Goal: Task Accomplishment & Management: Use online tool/utility

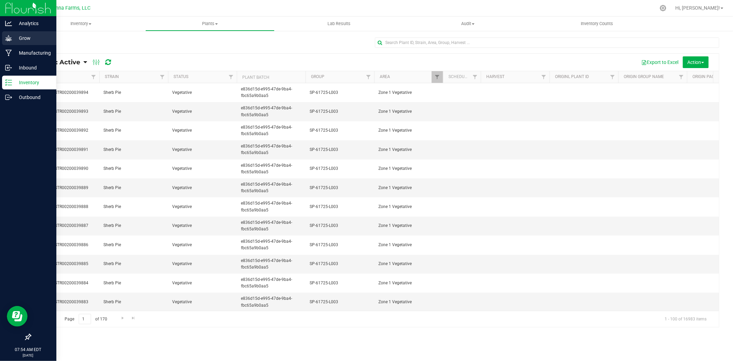
click at [22, 41] on p "Grow" at bounding box center [32, 38] width 41 height 8
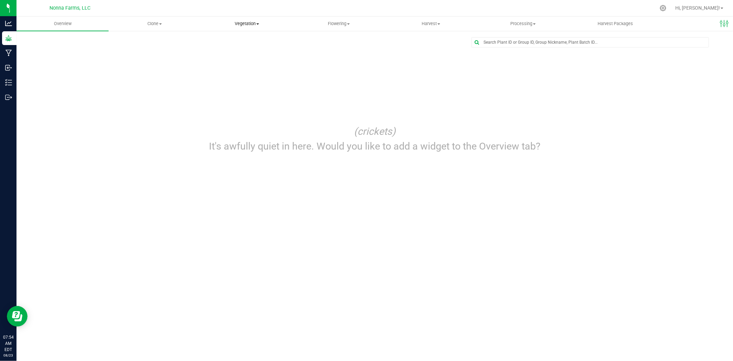
click at [254, 24] on span "Vegetation" at bounding box center [246, 24] width 91 height 6
click at [227, 42] on span "Veg groups" at bounding box center [223, 42] width 44 height 6
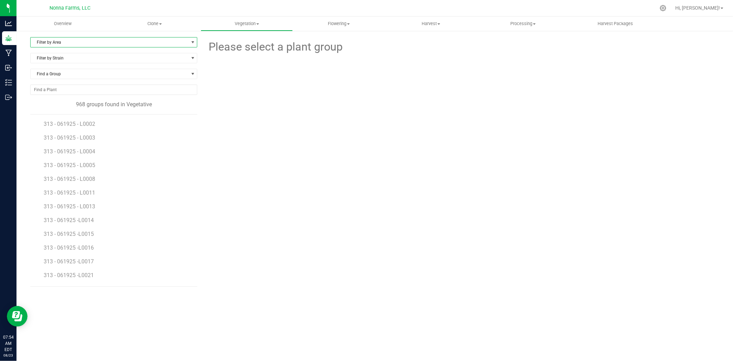
click at [115, 46] on span "Filter by Area" at bounding box center [110, 42] width 158 height 10
click at [76, 118] on li "Zone 3 Vegetative" at bounding box center [114, 115] width 166 height 10
click at [66, 58] on span "Filter by Strain" at bounding box center [110, 58] width 158 height 10
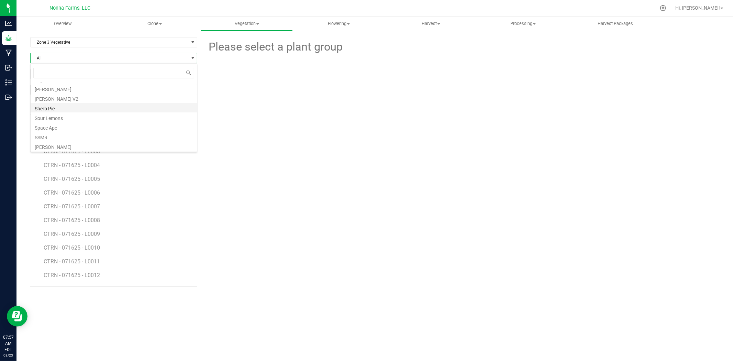
scroll to position [153, 0]
click at [63, 126] on li "Space Ape" at bounding box center [114, 127] width 166 height 10
click at [78, 121] on span "SPAP - 071625 - L0001" at bounding box center [72, 124] width 57 height 7
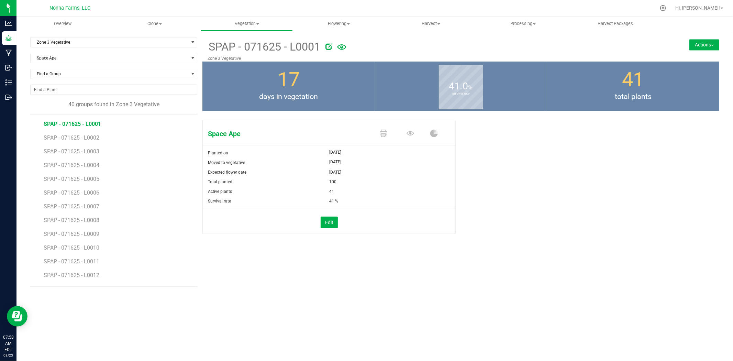
click at [95, 125] on span "SPAP - 071625 - L0001" at bounding box center [72, 124] width 57 height 7
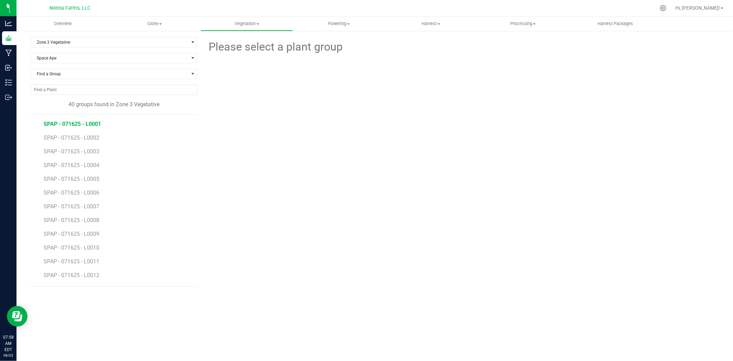
click at [87, 123] on span "SPAP - 071625 - L0001" at bounding box center [72, 124] width 57 height 7
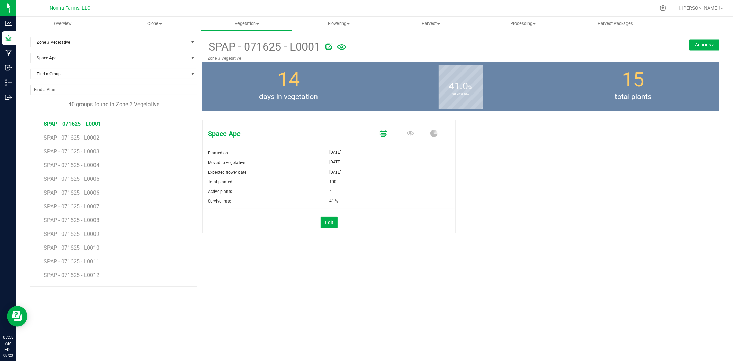
click at [383, 131] on icon at bounding box center [384, 134] width 8 height 8
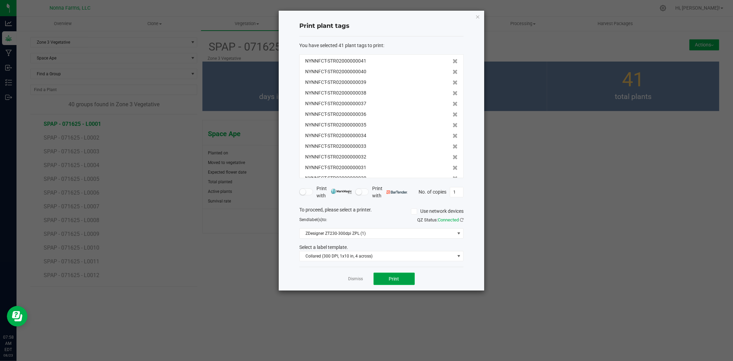
click at [384, 280] on button "Print" at bounding box center [394, 279] width 41 height 12
click at [349, 279] on link "Dismiss" at bounding box center [356, 279] width 15 height 6
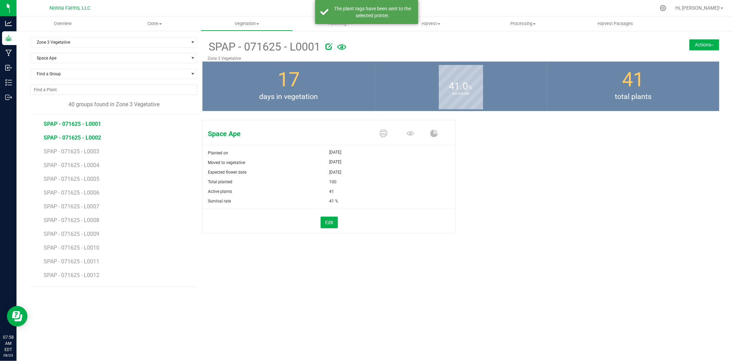
click at [67, 134] on span "SPAP - 071625 - L0002" at bounding box center [72, 137] width 57 height 7
click at [380, 133] on icon at bounding box center [384, 134] width 8 height 8
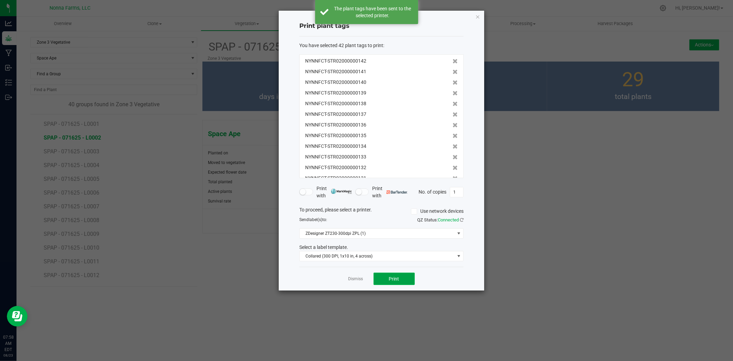
click at [393, 284] on button "Print" at bounding box center [394, 279] width 41 height 12
click at [360, 280] on link "Dismiss" at bounding box center [356, 279] width 15 height 6
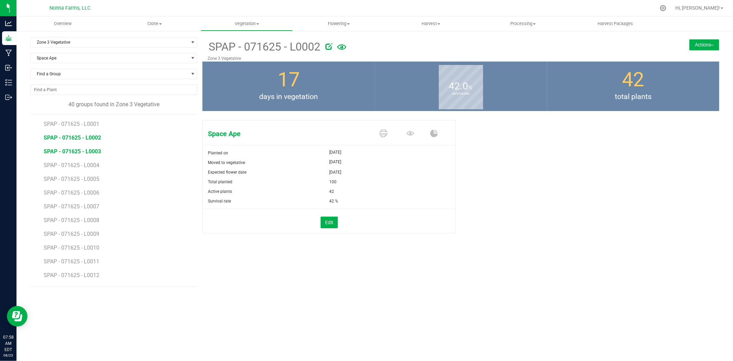
click at [77, 153] on span "SPAP - 071625 - L0003" at bounding box center [72, 151] width 57 height 7
click at [384, 135] on icon at bounding box center [384, 134] width 8 height 8
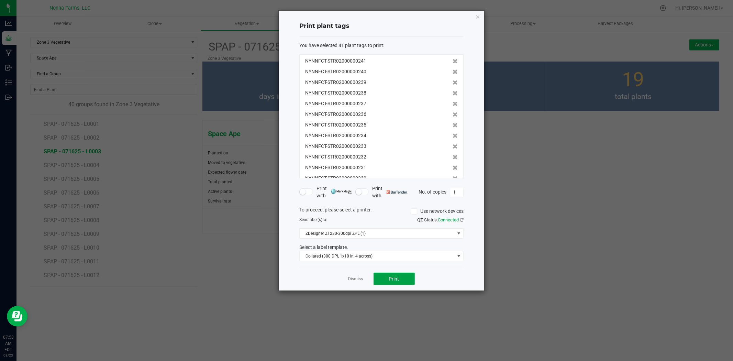
click at [396, 280] on span "Print" at bounding box center [394, 279] width 10 height 6
click at [349, 275] on div "Dismiss Print" at bounding box center [381, 279] width 164 height 24
click at [351, 279] on link "Dismiss" at bounding box center [356, 279] width 15 height 6
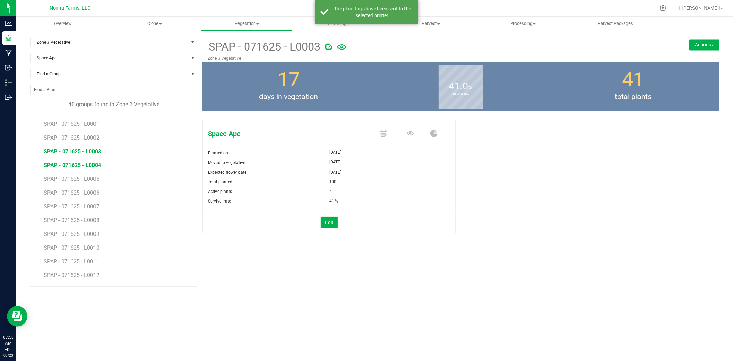
click at [84, 167] on span "SPAP - 071625 - L0004" at bounding box center [72, 165] width 57 height 7
click at [382, 133] on icon at bounding box center [384, 134] width 8 height 8
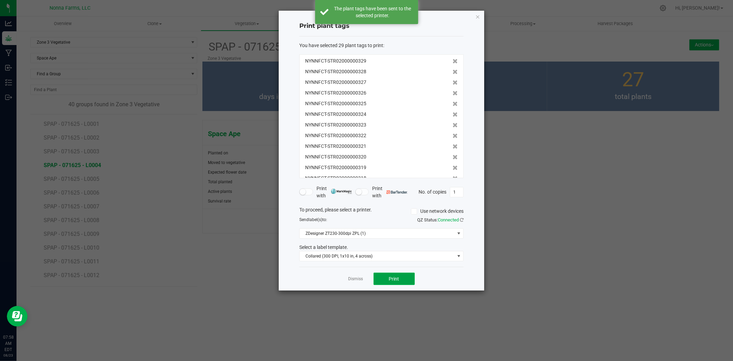
click at [391, 278] on span "Print" at bounding box center [394, 279] width 10 height 6
click at [351, 280] on link "Dismiss" at bounding box center [356, 279] width 15 height 6
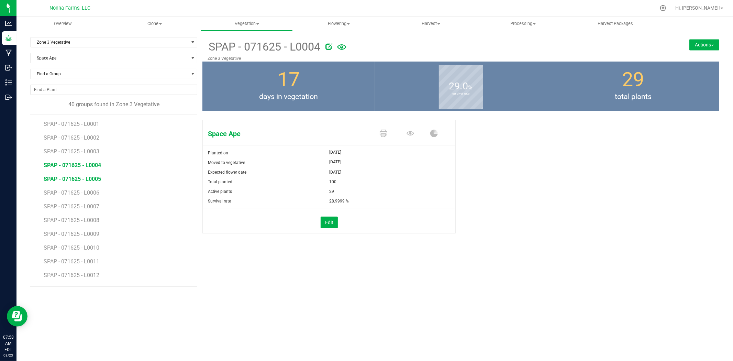
click at [72, 181] on span "SPAP - 071625 - L0005" at bounding box center [72, 179] width 57 height 7
click at [382, 135] on icon at bounding box center [384, 134] width 8 height 8
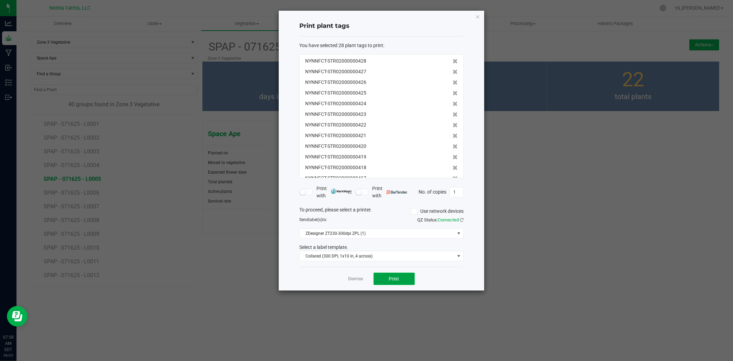
click at [389, 282] on button "Print" at bounding box center [394, 279] width 41 height 12
click at [349, 279] on link "Dismiss" at bounding box center [356, 279] width 15 height 6
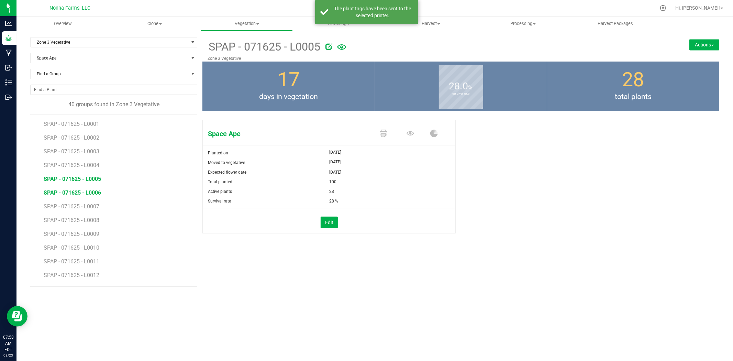
click at [69, 189] on span "SPAP - 071625 - L0006" at bounding box center [72, 192] width 57 height 7
click at [383, 134] on icon at bounding box center [384, 134] width 8 height 8
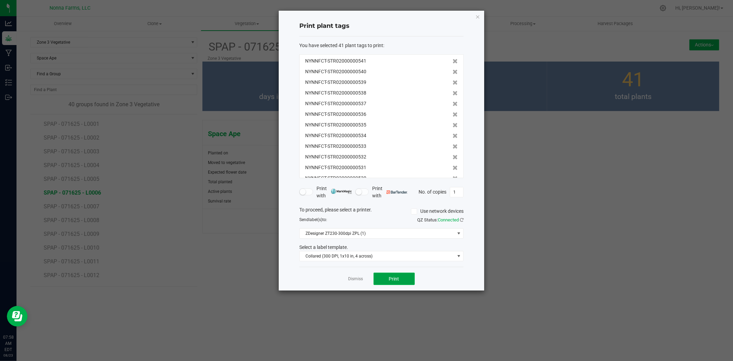
click at [384, 279] on button "Print" at bounding box center [394, 279] width 41 height 12
drag, startPoint x: 348, startPoint y: 279, endPoint x: 351, endPoint y: 281, distance: 4.0
click at [351, 281] on div "Dismiss Print" at bounding box center [381, 279] width 164 height 24
click at [352, 281] on link "Dismiss" at bounding box center [356, 279] width 15 height 6
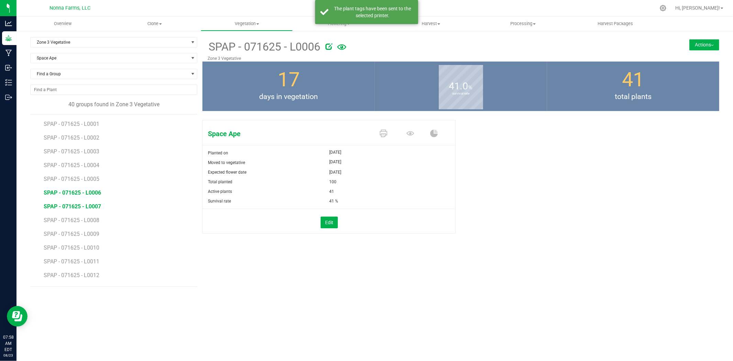
click at [81, 209] on span "SPAP - 071625 - L0007" at bounding box center [72, 206] width 57 height 7
click at [381, 137] on icon at bounding box center [384, 134] width 8 height 8
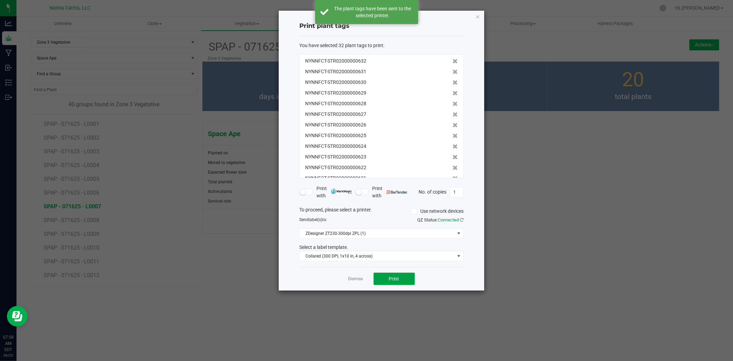
click at [391, 275] on button "Print" at bounding box center [394, 279] width 41 height 12
click at [358, 277] on link "Dismiss" at bounding box center [356, 279] width 15 height 6
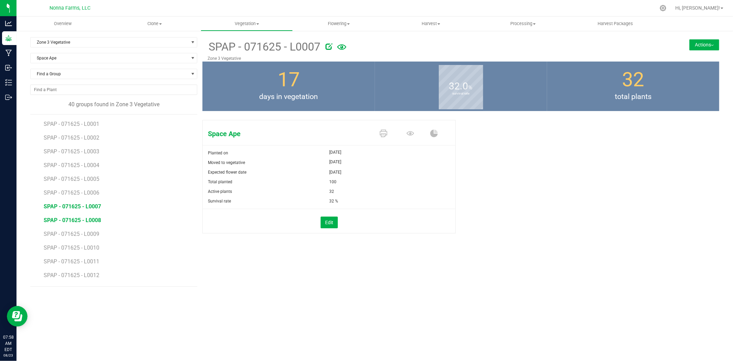
click at [88, 222] on span "SPAP - 071625 - L0008" at bounding box center [72, 220] width 57 height 7
click at [381, 134] on icon at bounding box center [384, 134] width 8 height 8
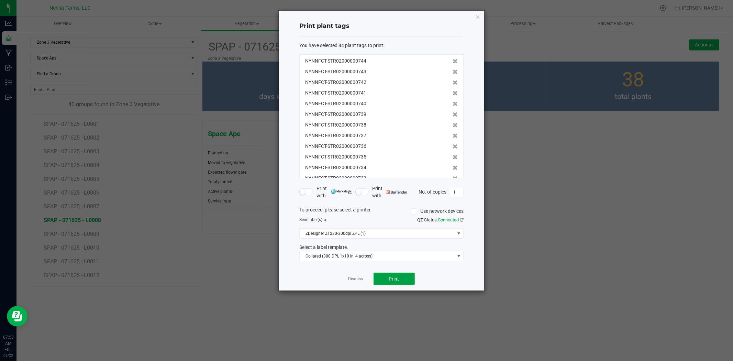
click at [398, 275] on button "Print" at bounding box center [394, 279] width 41 height 12
click at [358, 281] on link "Dismiss" at bounding box center [356, 279] width 15 height 6
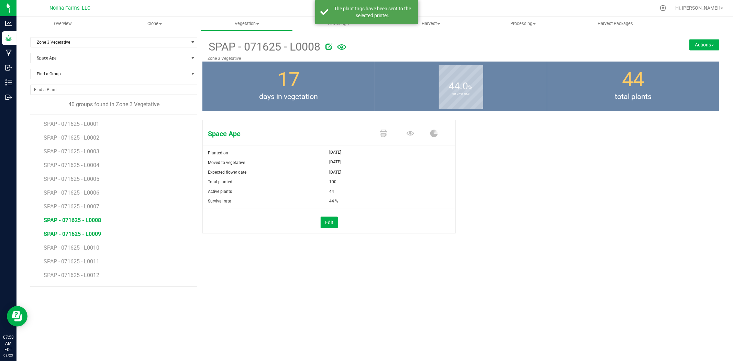
click at [97, 233] on span "SPAP - 071625 - L0009" at bounding box center [72, 234] width 57 height 7
click at [386, 133] on icon at bounding box center [384, 134] width 8 height 8
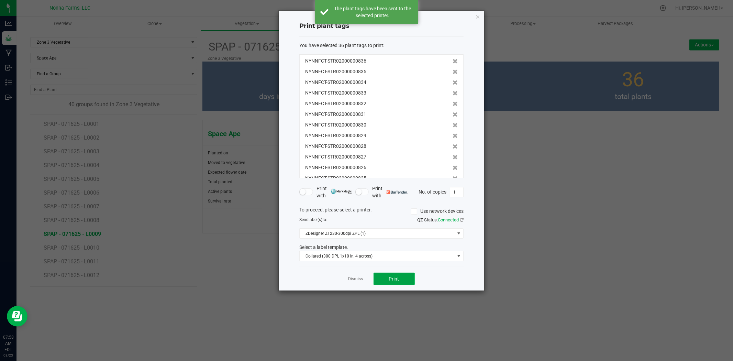
click at [393, 277] on span "Print" at bounding box center [394, 279] width 10 height 6
click at [351, 280] on link "Dismiss" at bounding box center [356, 279] width 15 height 6
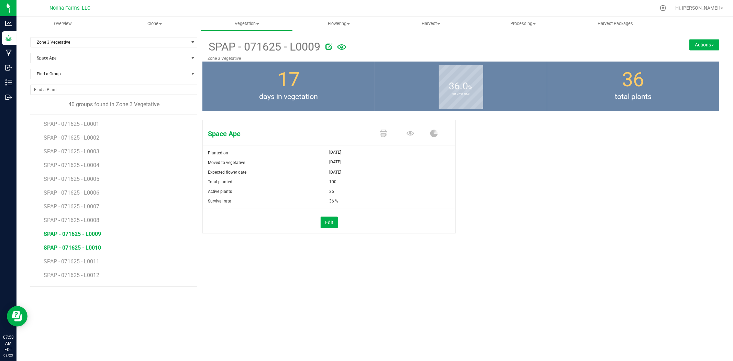
click at [86, 249] on span "SPAP - 071625 - L0010" at bounding box center [72, 247] width 57 height 7
click at [381, 135] on icon at bounding box center [384, 134] width 8 height 8
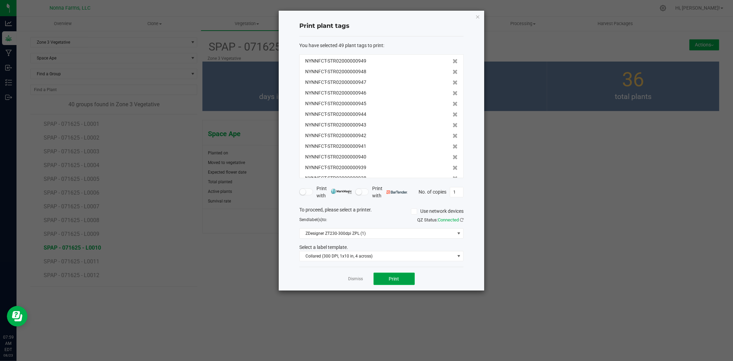
click at [391, 277] on span "Print" at bounding box center [394, 279] width 10 height 6
click at [356, 278] on link "Dismiss" at bounding box center [356, 279] width 15 height 6
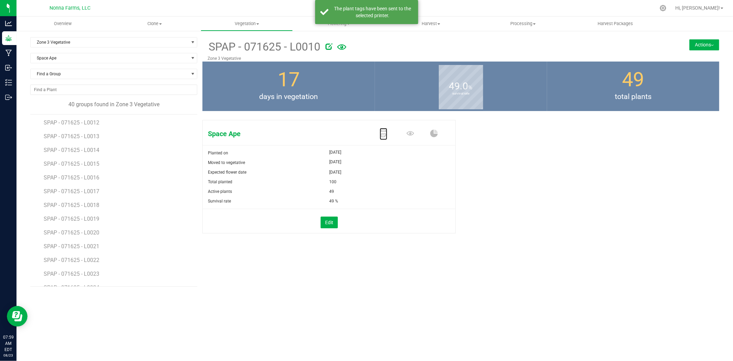
scroll to position [114, 0]
click at [90, 144] on span "SPAP - 071625 - L0011" at bounding box center [72, 147] width 57 height 7
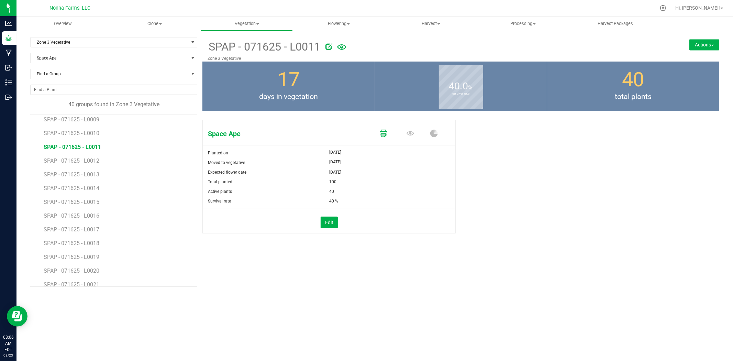
click at [382, 133] on icon at bounding box center [384, 134] width 8 height 8
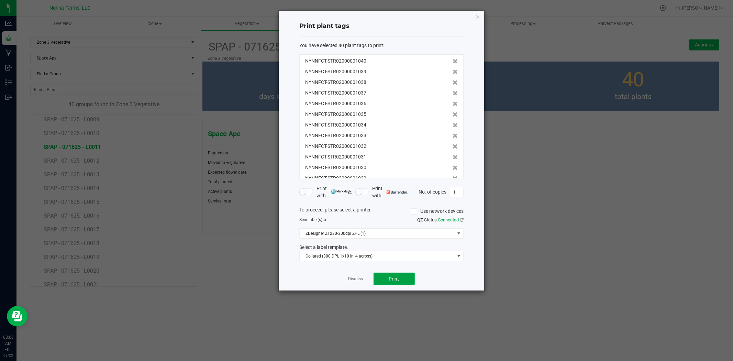
click at [395, 274] on button "Print" at bounding box center [394, 279] width 41 height 12
click at [353, 279] on link "Dismiss" at bounding box center [356, 279] width 15 height 6
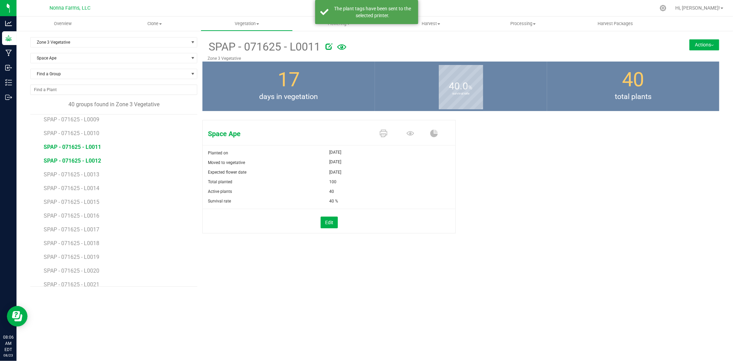
click at [75, 157] on span "SPAP - 071625 - L0012" at bounding box center [72, 160] width 57 height 7
click at [393, 132] on span at bounding box center [385, 134] width 27 height 12
click at [382, 135] on icon at bounding box center [384, 134] width 8 height 8
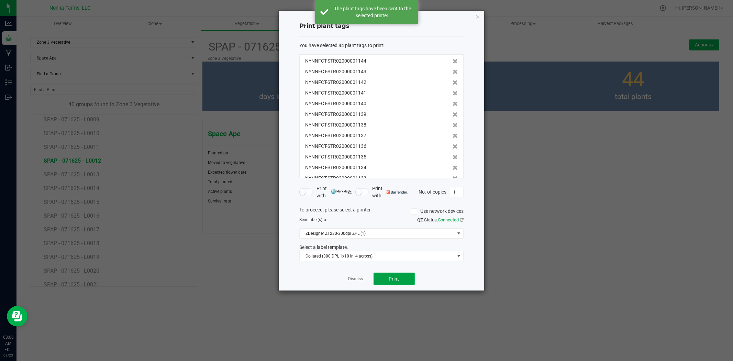
click at [385, 279] on button "Print" at bounding box center [394, 279] width 41 height 12
click at [350, 279] on link "Dismiss" at bounding box center [356, 279] width 15 height 6
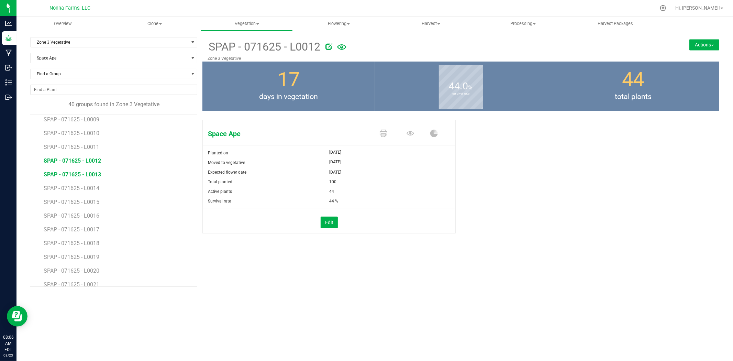
click at [88, 176] on span "SPAP - 071625 - L0013" at bounding box center [72, 174] width 57 height 7
click at [383, 135] on icon at bounding box center [384, 134] width 8 height 8
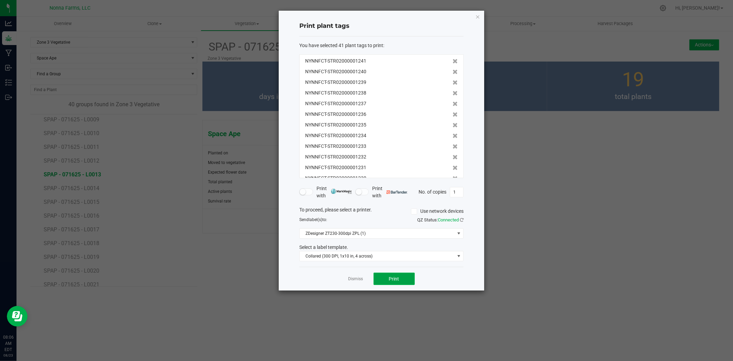
click at [383, 275] on button "Print" at bounding box center [394, 279] width 41 height 12
drag, startPoint x: 349, startPoint y: 278, endPoint x: 307, endPoint y: 267, distance: 43.4
click at [349, 278] on link "Dismiss" at bounding box center [356, 279] width 15 height 6
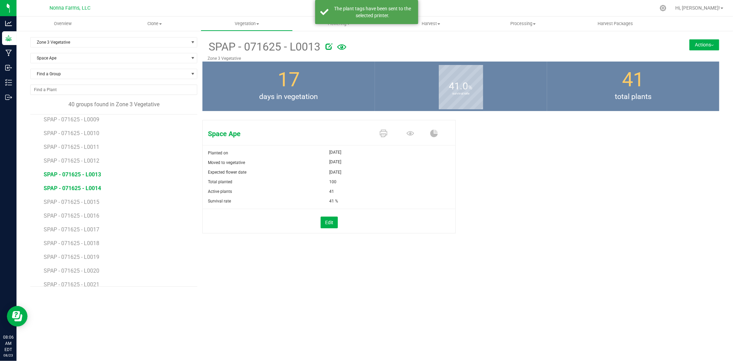
click at [83, 188] on span "SPAP - 071625 - L0014" at bounding box center [72, 188] width 57 height 7
click at [384, 133] on icon at bounding box center [384, 134] width 8 height 8
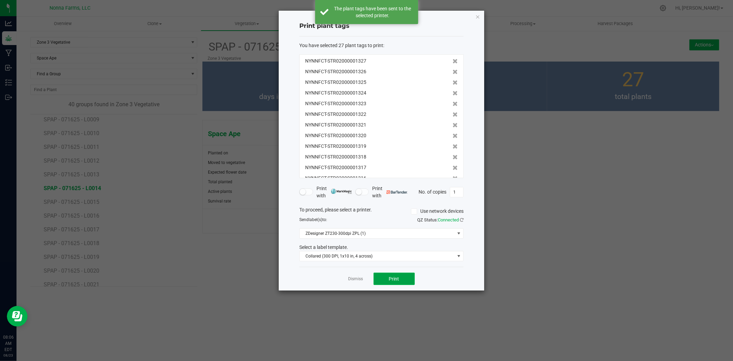
click at [386, 275] on button "Print" at bounding box center [394, 279] width 41 height 12
click at [361, 277] on link "Dismiss" at bounding box center [356, 279] width 15 height 6
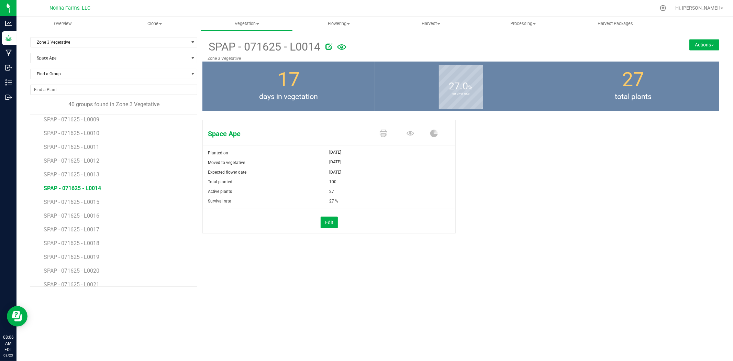
click at [73, 207] on li "SPAP - 071625 - L0016" at bounding box center [118, 213] width 149 height 14
click at [73, 202] on span "SPAP - 071625 - L0015" at bounding box center [72, 202] width 57 height 7
click at [386, 135] on icon at bounding box center [384, 134] width 8 height 8
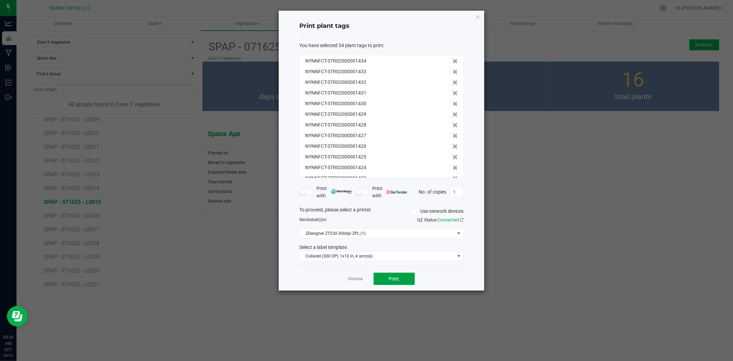
click at [403, 276] on button "Print" at bounding box center [394, 279] width 41 height 12
click at [358, 277] on link "Dismiss" at bounding box center [356, 279] width 15 height 6
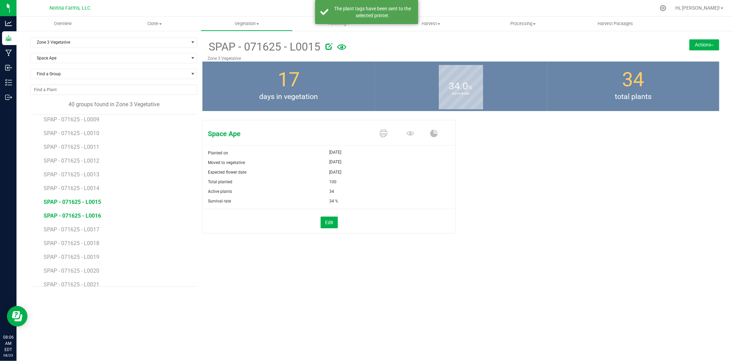
drag, startPoint x: 86, startPoint y: 214, endPoint x: 93, endPoint y: 210, distance: 7.8
click at [86, 214] on span "SPAP - 071625 - L0016" at bounding box center [72, 215] width 57 height 7
click at [386, 135] on span at bounding box center [385, 134] width 27 height 12
click at [386, 135] on icon at bounding box center [384, 134] width 8 height 8
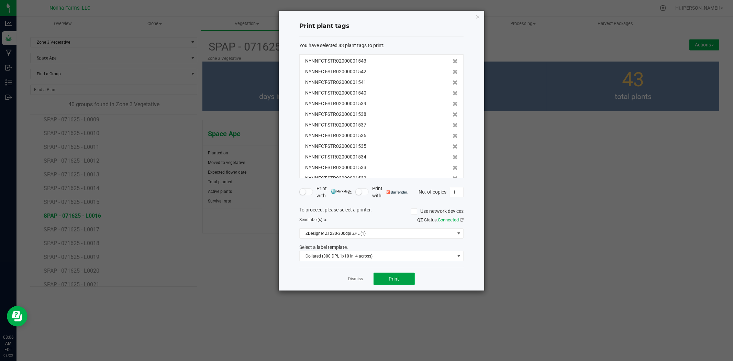
click at [401, 279] on button "Print" at bounding box center [394, 279] width 41 height 12
click at [358, 277] on link "Dismiss" at bounding box center [356, 279] width 15 height 6
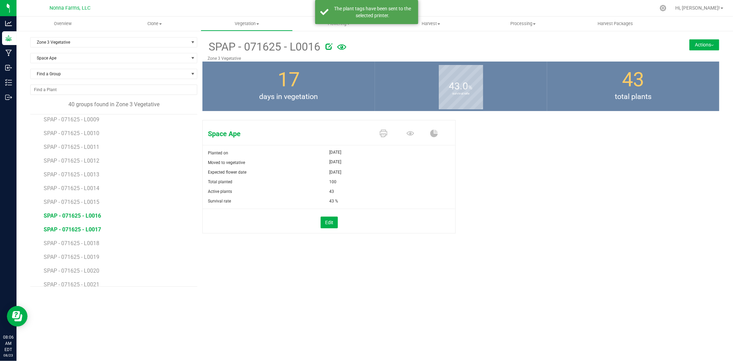
click at [73, 231] on span "SPAP - 071625 - L0017" at bounding box center [72, 229] width 57 height 7
click at [382, 132] on icon at bounding box center [384, 134] width 8 height 8
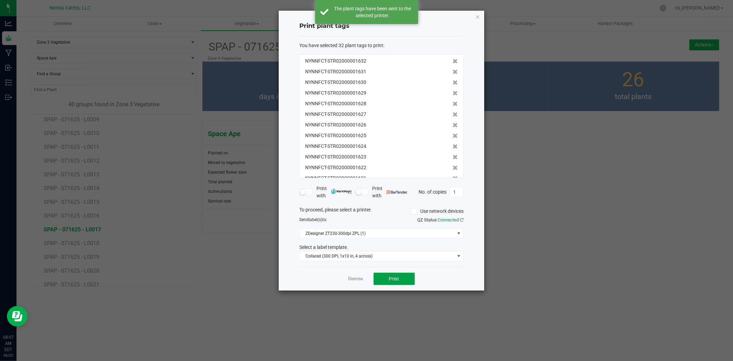
click at [394, 280] on span "Print" at bounding box center [394, 279] width 10 height 6
click at [355, 277] on link "Dismiss" at bounding box center [356, 279] width 15 height 6
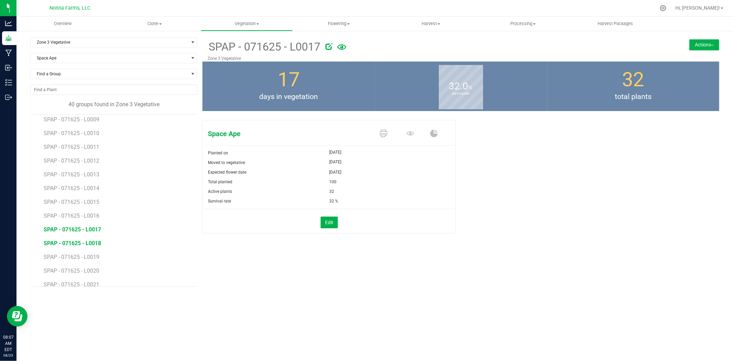
click at [98, 246] on span "SPAP - 071625 - L0018" at bounding box center [72, 243] width 57 height 7
click at [380, 133] on icon at bounding box center [384, 134] width 8 height 8
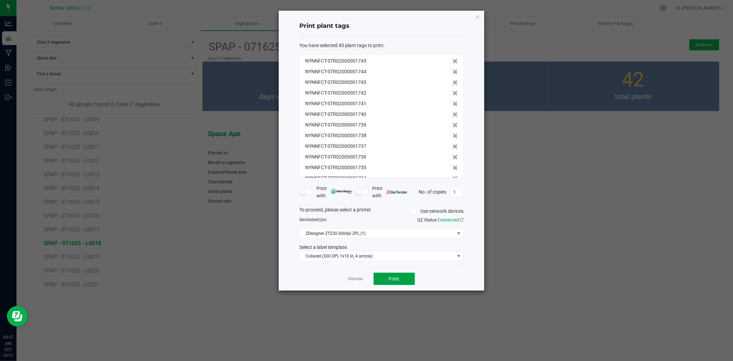
click at [400, 274] on button "Print" at bounding box center [394, 279] width 41 height 12
click at [358, 284] on div "Dismiss Print" at bounding box center [381, 279] width 164 height 24
click at [356, 280] on link "Dismiss" at bounding box center [356, 279] width 15 height 6
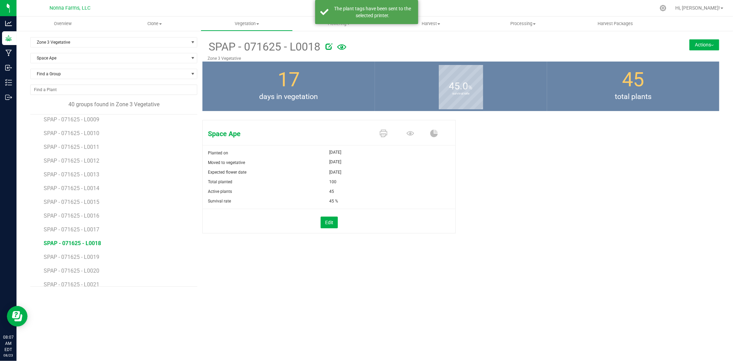
click at [83, 253] on li "SPAP - 071625 - L0019" at bounding box center [118, 255] width 149 height 14
click at [83, 257] on span "SPAP - 071625 - L0019" at bounding box center [72, 257] width 57 height 7
click at [381, 135] on icon at bounding box center [384, 134] width 8 height 8
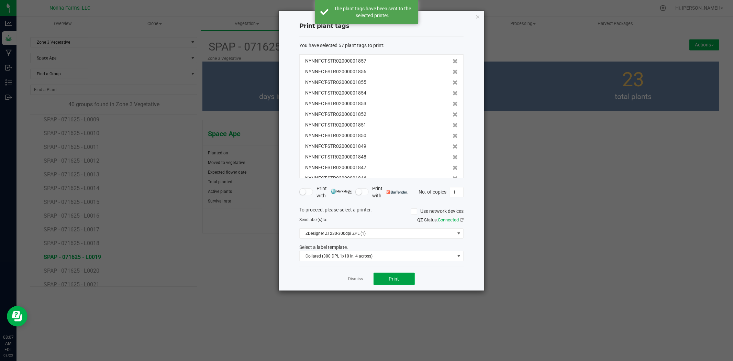
click at [394, 277] on span "Print" at bounding box center [394, 279] width 10 height 6
click at [358, 277] on link "Dismiss" at bounding box center [356, 279] width 15 height 6
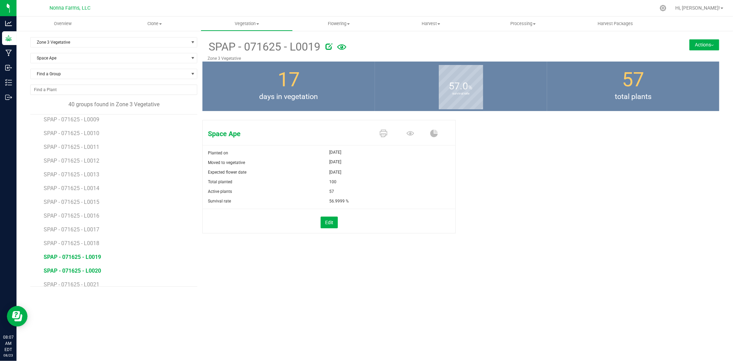
click at [94, 269] on span "SPAP - 071625 - L0020" at bounding box center [72, 270] width 57 height 7
click at [386, 133] on icon at bounding box center [384, 134] width 8 height 8
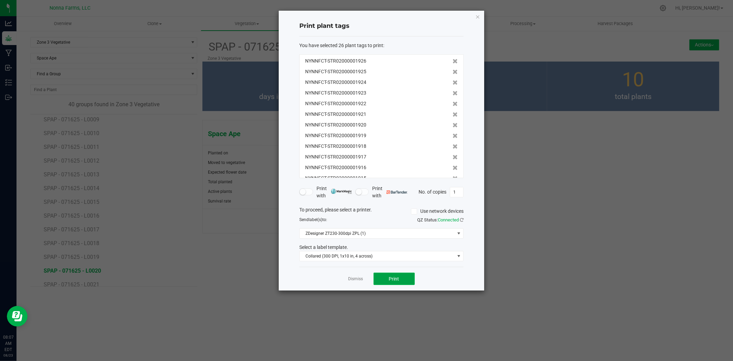
click at [397, 274] on button "Print" at bounding box center [394, 279] width 41 height 12
click at [359, 276] on app-cancel-button "Dismiss" at bounding box center [356, 278] width 15 height 7
click at [360, 277] on link "Dismiss" at bounding box center [356, 279] width 15 height 6
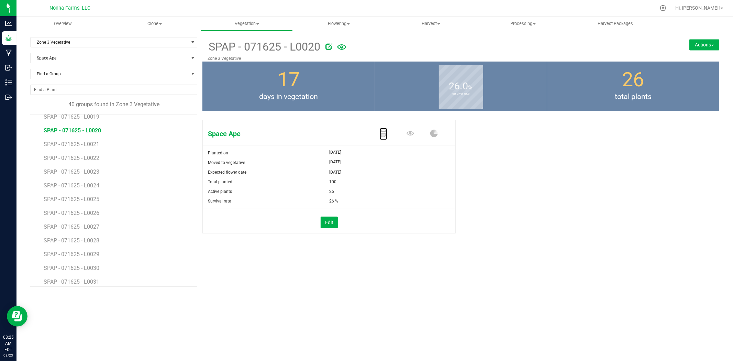
scroll to position [267, 0]
click at [83, 131] on span "SPAP - 071625 - L0021" at bounding box center [72, 132] width 57 height 7
click at [380, 132] on icon at bounding box center [384, 134] width 8 height 8
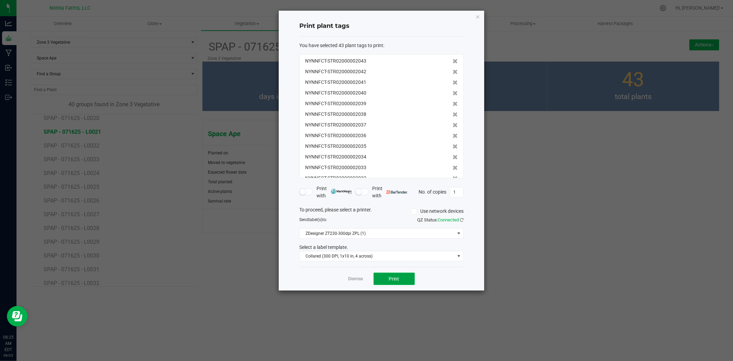
click at [384, 277] on button "Print" at bounding box center [394, 279] width 41 height 12
click at [351, 278] on link "Dismiss" at bounding box center [356, 279] width 15 height 6
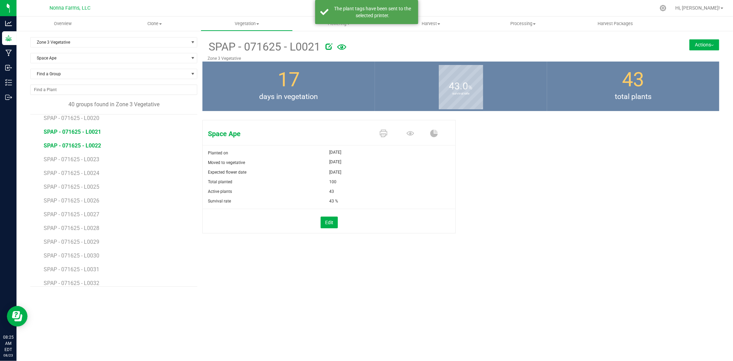
click at [64, 146] on span "SPAP - 071625 - L0022" at bounding box center [72, 145] width 57 height 7
click at [385, 133] on icon at bounding box center [384, 134] width 8 height 8
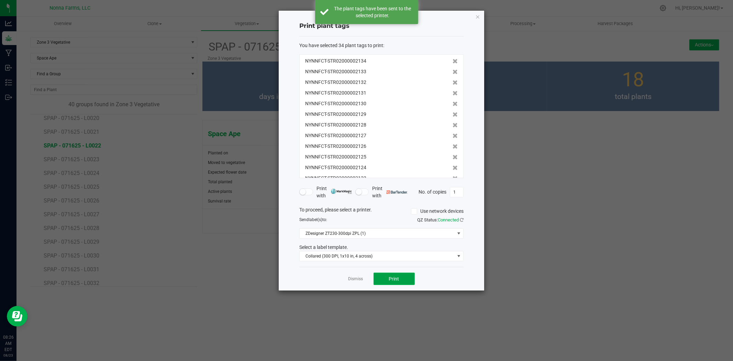
click at [391, 277] on span "Print" at bounding box center [394, 279] width 10 height 6
click at [359, 277] on link "Dismiss" at bounding box center [356, 279] width 15 height 6
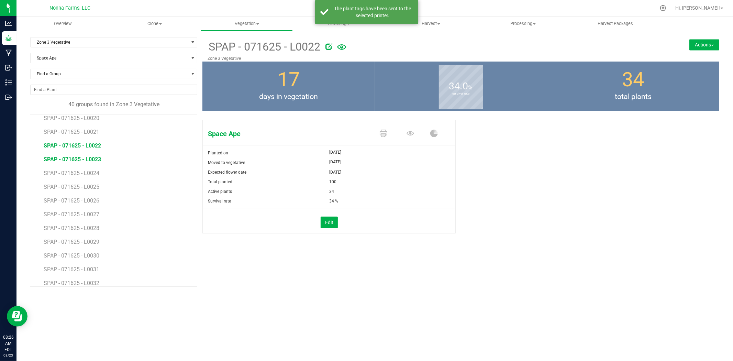
click at [89, 157] on span "SPAP - 071625 - L0023" at bounding box center [72, 159] width 57 height 7
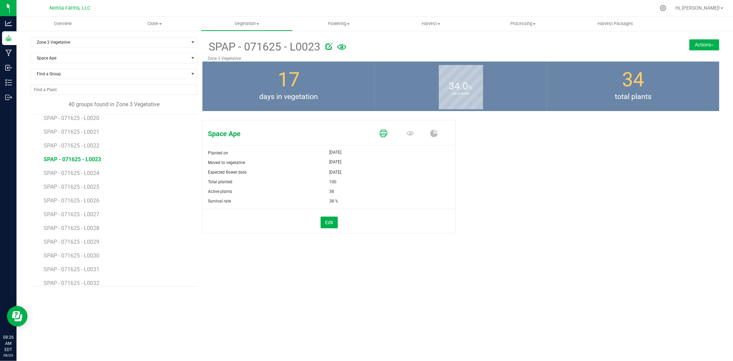
click at [381, 135] on icon at bounding box center [384, 134] width 8 height 8
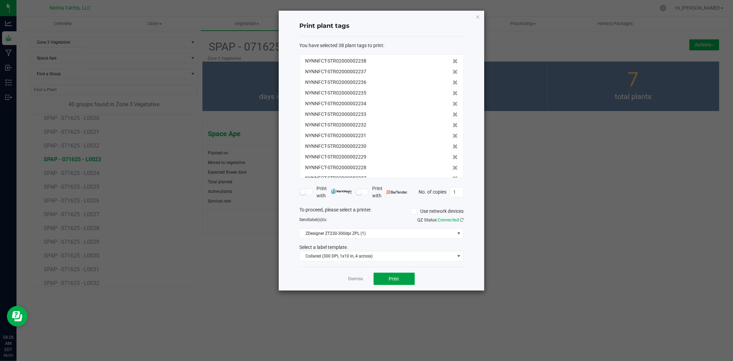
click at [388, 274] on button "Print" at bounding box center [394, 279] width 41 height 12
click at [349, 281] on link "Dismiss" at bounding box center [356, 279] width 15 height 6
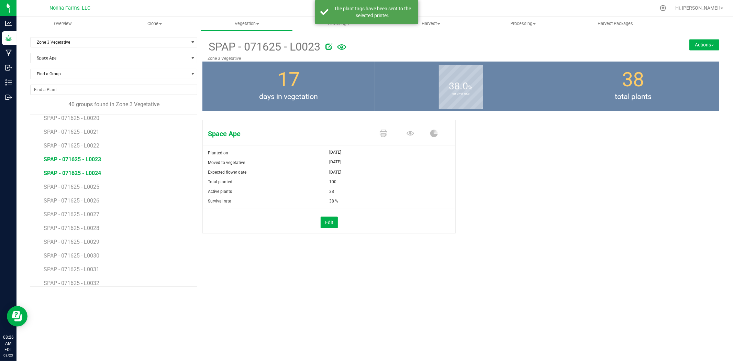
click at [89, 173] on span "SPAP - 071625 - L0024" at bounding box center [72, 173] width 57 height 7
click at [383, 131] on icon at bounding box center [384, 134] width 8 height 8
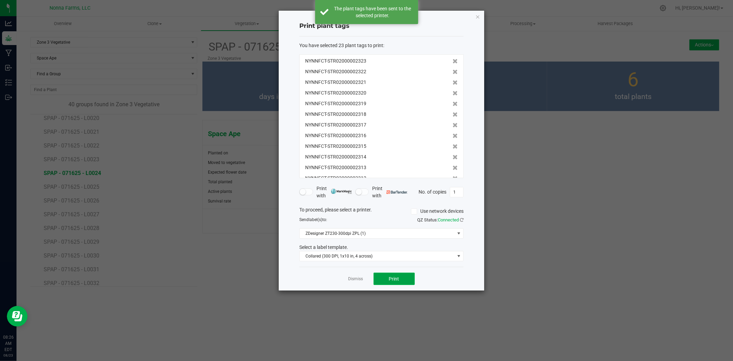
click at [388, 276] on button "Print" at bounding box center [394, 279] width 41 height 12
click at [349, 282] on link "Dismiss" at bounding box center [356, 279] width 15 height 6
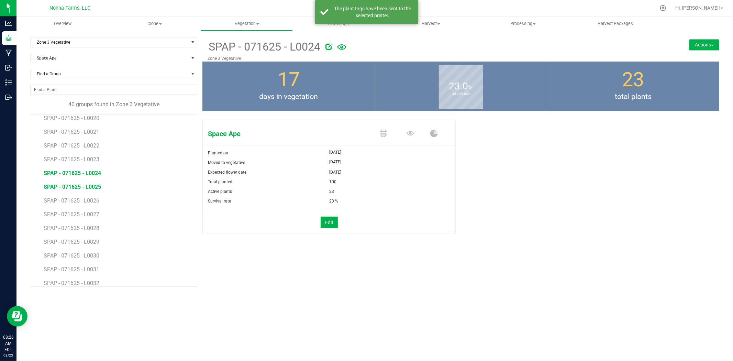
click at [77, 187] on span "SPAP - 071625 - L0025" at bounding box center [72, 187] width 57 height 7
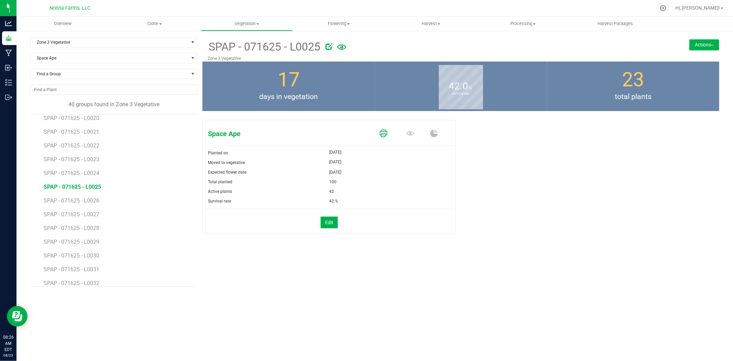
click at [385, 134] on icon at bounding box center [384, 134] width 8 height 8
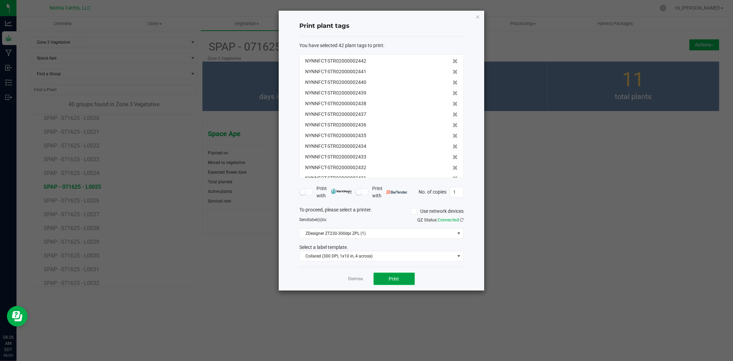
click at [382, 277] on button "Print" at bounding box center [394, 279] width 41 height 12
click at [352, 277] on link "Dismiss" at bounding box center [356, 279] width 15 height 6
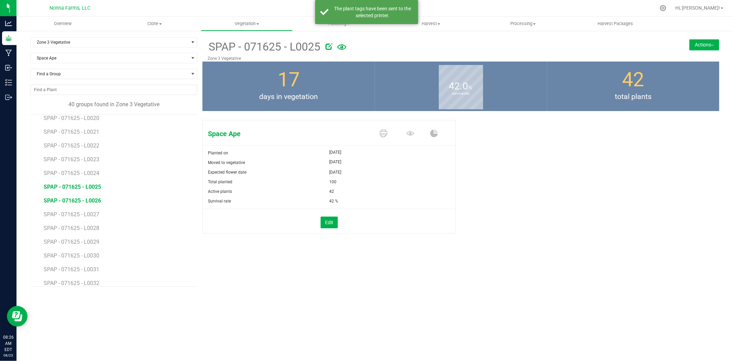
click at [97, 199] on span "SPAP - 071625 - L0026" at bounding box center [72, 200] width 57 height 7
click at [382, 131] on icon at bounding box center [384, 134] width 8 height 8
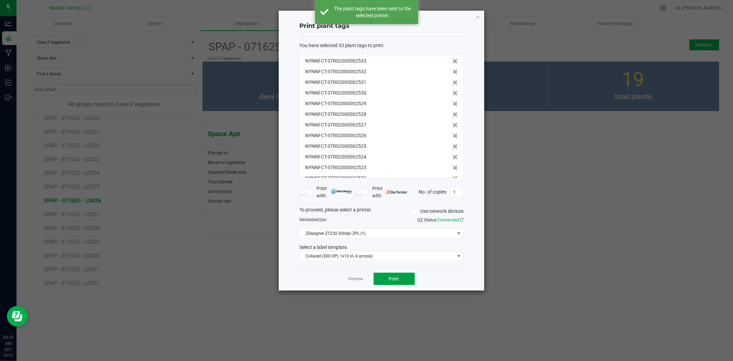
click at [393, 276] on span "Print" at bounding box center [394, 279] width 10 height 6
click at [356, 280] on link "Dismiss" at bounding box center [356, 279] width 15 height 6
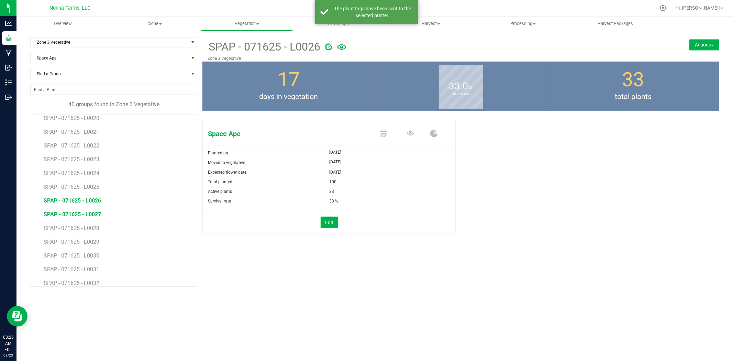
click at [93, 213] on span "SPAP - 071625 - L0027" at bounding box center [72, 214] width 57 height 7
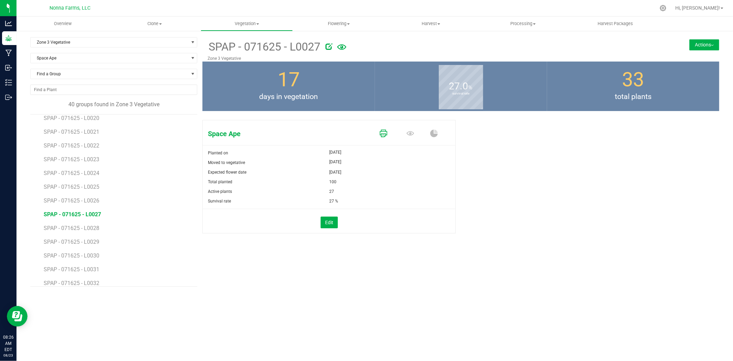
click at [385, 132] on icon at bounding box center [384, 134] width 8 height 8
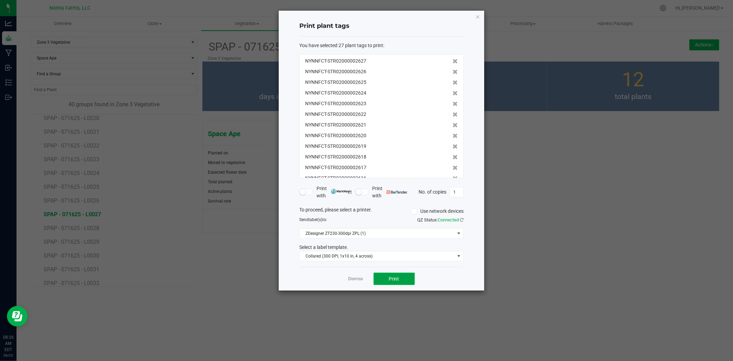
click at [389, 277] on span "Print" at bounding box center [394, 279] width 10 height 6
click at [356, 281] on link "Dismiss" at bounding box center [356, 279] width 15 height 6
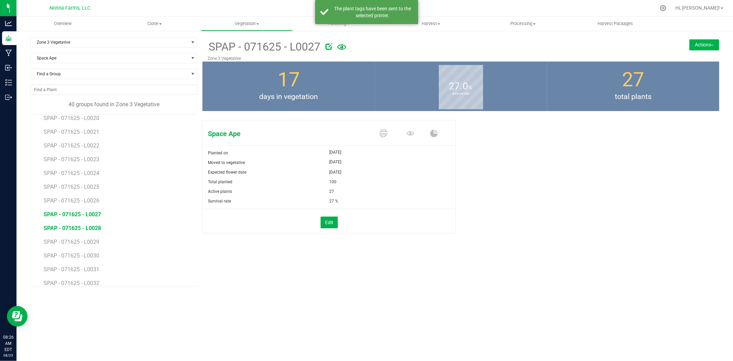
click at [81, 225] on span "SPAP - 071625 - L0028" at bounding box center [72, 228] width 57 height 7
click at [381, 132] on icon at bounding box center [384, 134] width 8 height 8
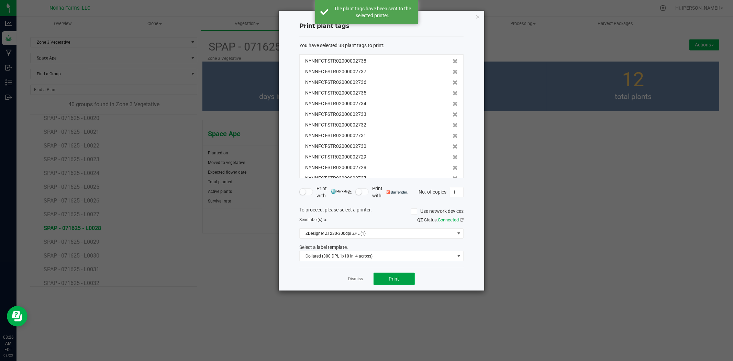
click at [392, 279] on span "Print" at bounding box center [394, 279] width 10 height 6
click at [353, 281] on link "Dismiss" at bounding box center [356, 279] width 15 height 6
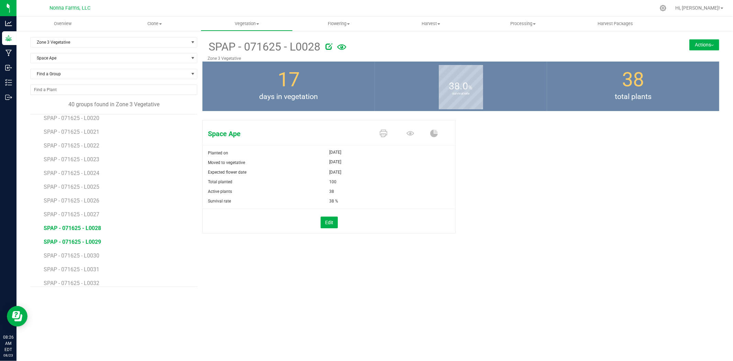
click at [91, 243] on span "SPAP - 071625 - L0029" at bounding box center [72, 242] width 57 height 7
click at [382, 132] on icon at bounding box center [384, 134] width 8 height 8
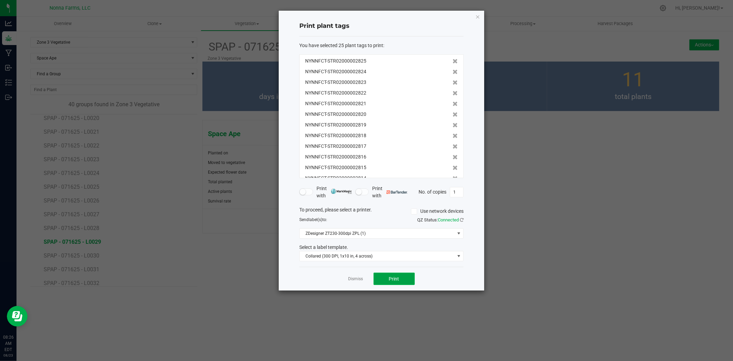
click at [382, 278] on button "Print" at bounding box center [394, 279] width 41 height 12
click at [349, 280] on link "Dismiss" at bounding box center [356, 279] width 15 height 6
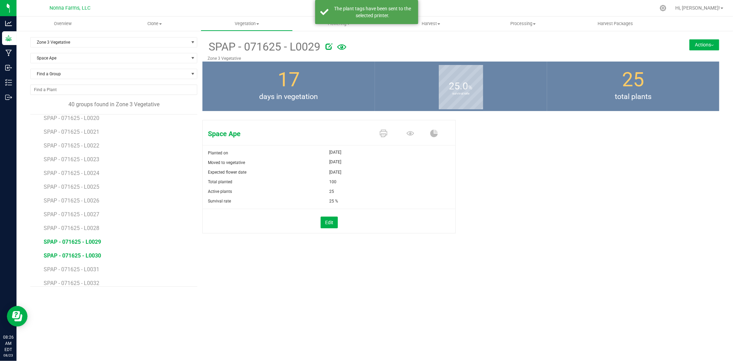
click at [90, 255] on span "SPAP - 071625 - L0030" at bounding box center [72, 255] width 57 height 7
click at [378, 131] on span at bounding box center [385, 134] width 27 height 12
click at [381, 132] on icon at bounding box center [384, 134] width 8 height 8
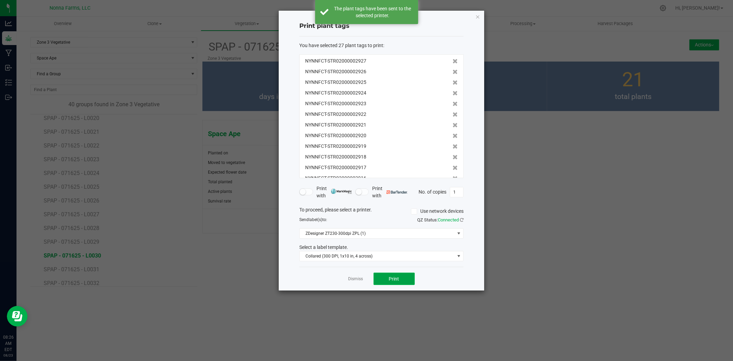
click at [387, 276] on button "Print" at bounding box center [394, 279] width 41 height 12
click at [353, 277] on link "Dismiss" at bounding box center [356, 279] width 15 height 6
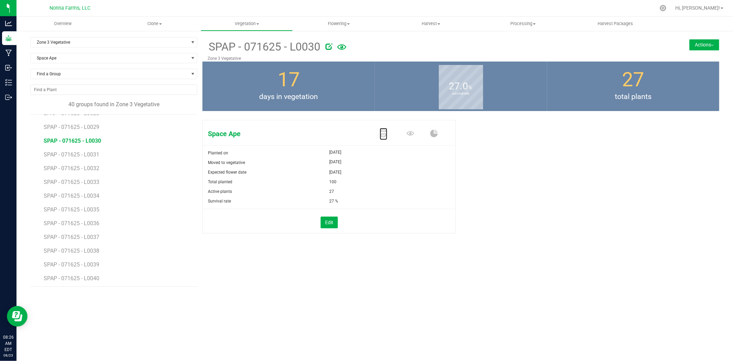
scroll to position [383, 0]
click at [88, 153] on span "SPAP - 071625 - L0031" at bounding box center [72, 153] width 57 height 7
click at [90, 182] on span "SPAP - 071625 - L0025" at bounding box center [72, 185] width 57 height 7
click at [381, 136] on icon at bounding box center [384, 134] width 8 height 8
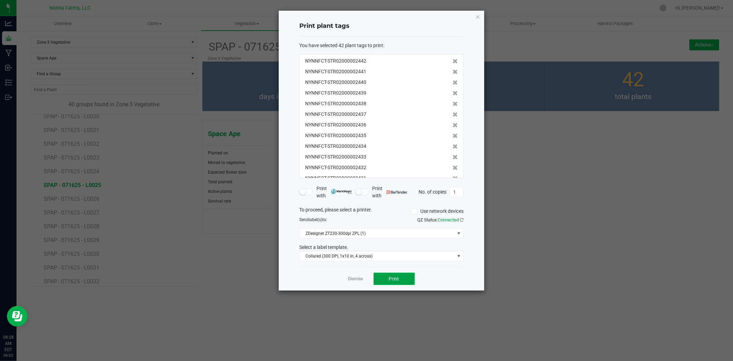
click at [394, 279] on span "Print" at bounding box center [394, 279] width 10 height 6
click at [351, 278] on link "Dismiss" at bounding box center [356, 279] width 15 height 6
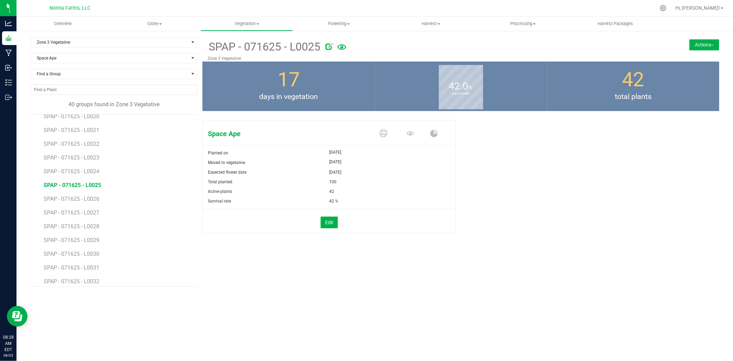
click at [559, 254] on div "SPAP - 071625 - L0025 Zone 3 Vegetative Actions Move group Split group 17" at bounding box center [460, 162] width 517 height 250
click at [83, 201] on span "SPAP - 071625 - L0026" at bounding box center [72, 199] width 57 height 7
click at [384, 138] on link at bounding box center [384, 134] width 8 height 12
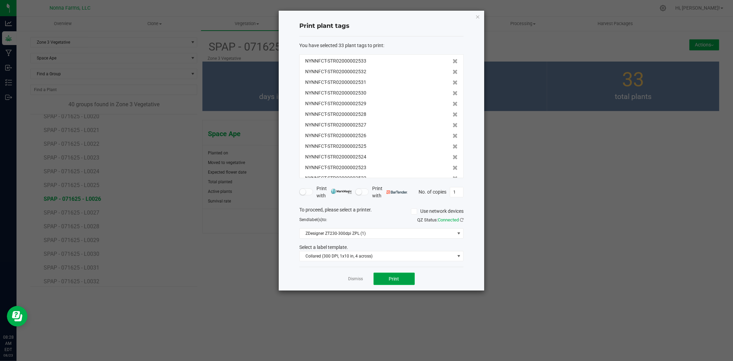
click at [396, 274] on button "Print" at bounding box center [394, 279] width 41 height 12
click at [351, 279] on link "Dismiss" at bounding box center [356, 279] width 15 height 6
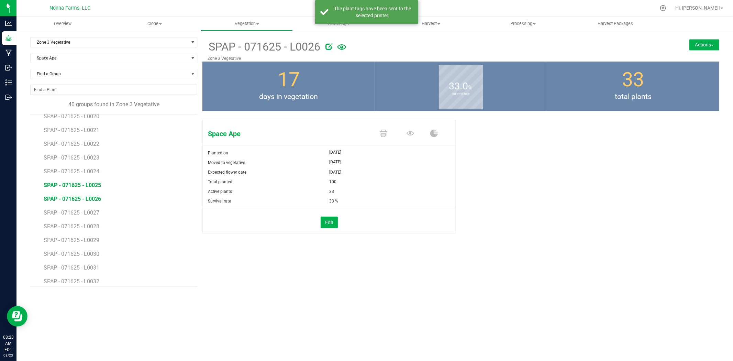
click at [85, 187] on span "SPAP - 071625 - L0025" at bounding box center [72, 185] width 57 height 7
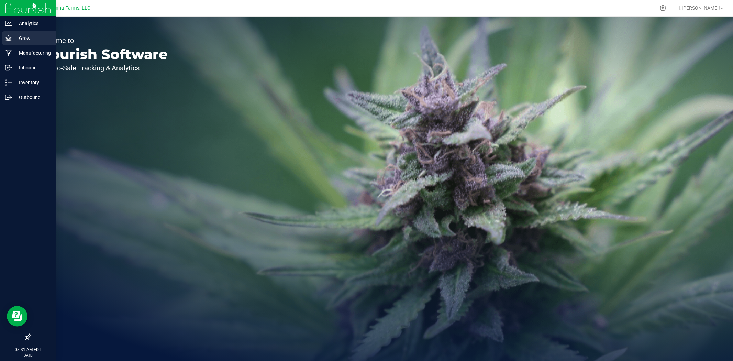
click at [24, 38] on p "Grow" at bounding box center [32, 38] width 41 height 8
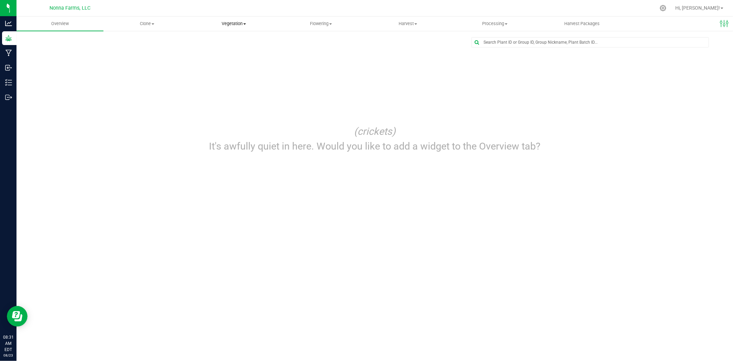
click at [240, 22] on span "Vegetation" at bounding box center [234, 24] width 86 height 6
click at [221, 43] on span "Veg groups" at bounding box center [212, 42] width 44 height 6
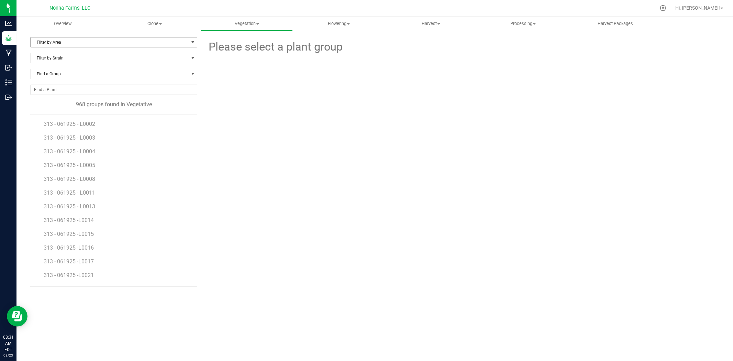
click at [76, 41] on span "Filter by Area" at bounding box center [110, 42] width 158 height 10
click at [60, 113] on li "Zone 3 Vegetative" at bounding box center [114, 115] width 166 height 10
click at [87, 61] on span "Filter by Strain" at bounding box center [110, 58] width 158 height 10
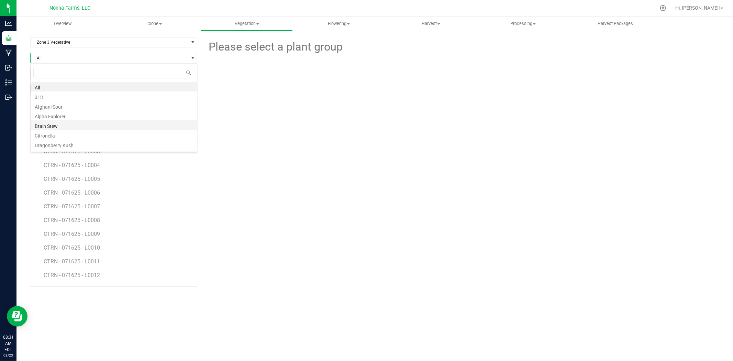
scroll to position [10, 167]
drag, startPoint x: 85, startPoint y: 125, endPoint x: 76, endPoint y: 94, distance: 31.9
click at [76, 94] on li "313" at bounding box center [114, 96] width 166 height 10
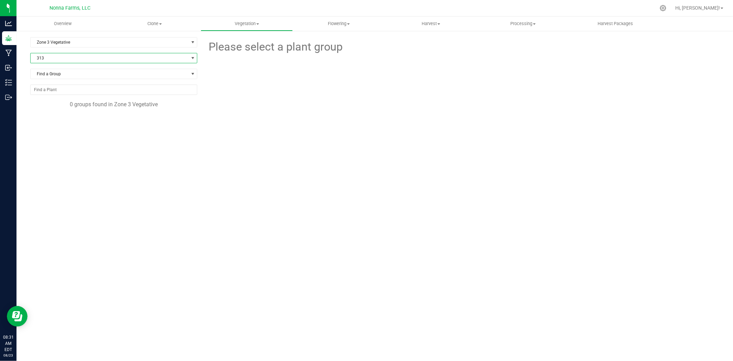
click at [70, 63] on span "313" at bounding box center [110, 58] width 158 height 10
click at [59, 101] on li "Space Ape" at bounding box center [114, 98] width 166 height 10
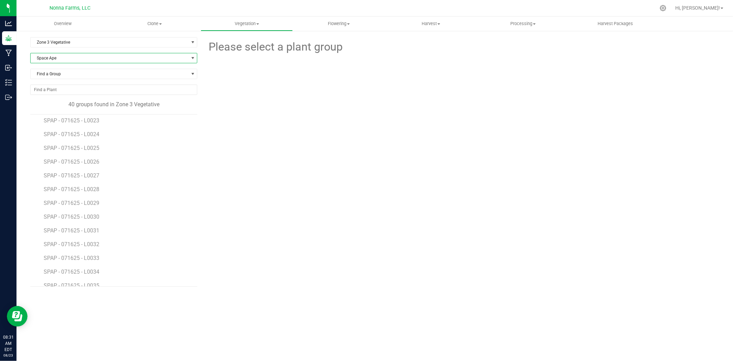
scroll to position [305, 0]
click at [91, 149] on span "SPAP - 071625 - L0025" at bounding box center [72, 148] width 57 height 7
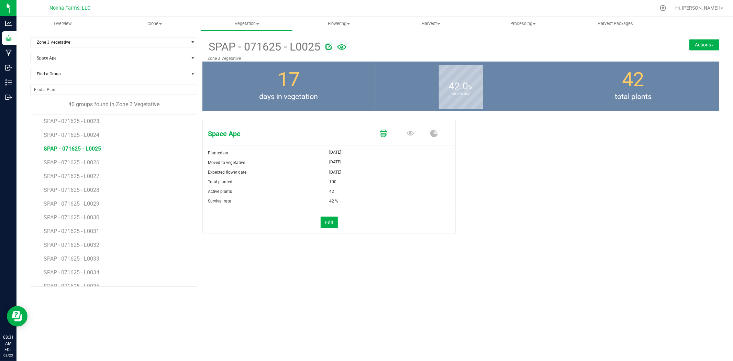
click at [382, 134] on icon at bounding box center [384, 134] width 8 height 8
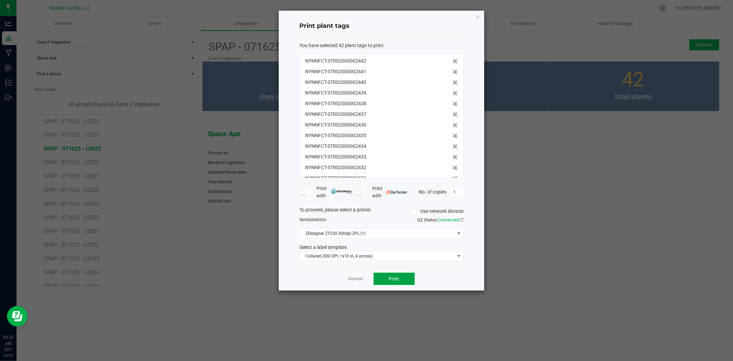
click at [395, 278] on span "Print" at bounding box center [394, 279] width 10 height 6
click at [356, 276] on link "Dismiss" at bounding box center [356, 279] width 15 height 6
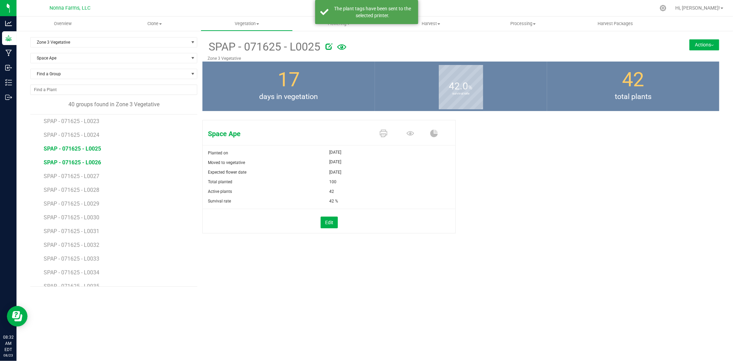
click at [86, 162] on span "SPAP - 071625 - L0026" at bounding box center [72, 162] width 57 height 7
click at [383, 134] on icon at bounding box center [384, 134] width 8 height 8
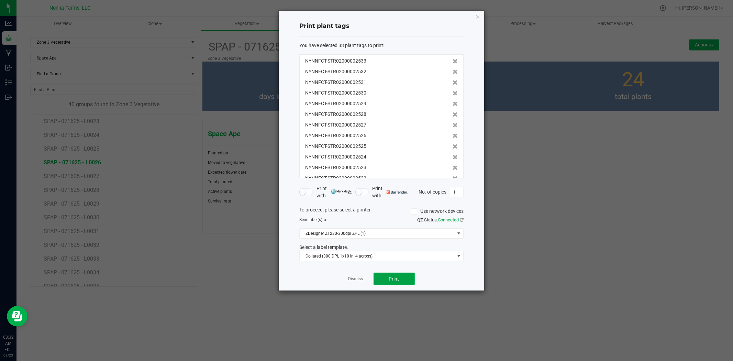
click at [383, 277] on button "Print" at bounding box center [394, 279] width 41 height 12
click at [357, 278] on link "Dismiss" at bounding box center [356, 279] width 15 height 6
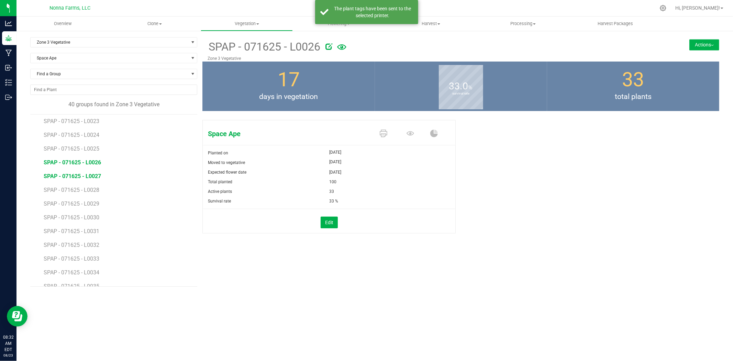
click at [89, 174] on span "SPAP - 071625 - L0027" at bounding box center [72, 176] width 57 height 7
click at [384, 131] on icon at bounding box center [384, 134] width 8 height 8
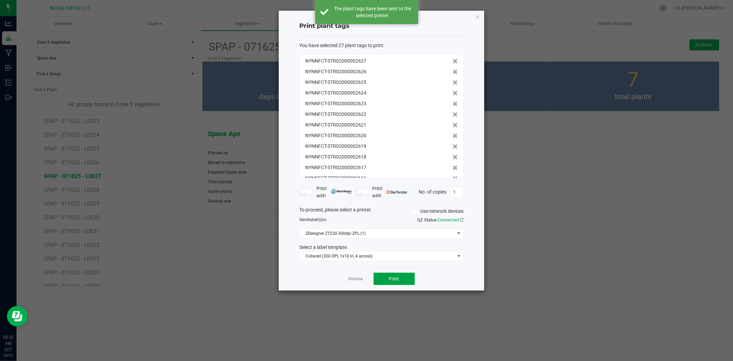
click at [392, 279] on span "Print" at bounding box center [394, 279] width 10 height 6
click at [359, 278] on link "Dismiss" at bounding box center [356, 279] width 15 height 6
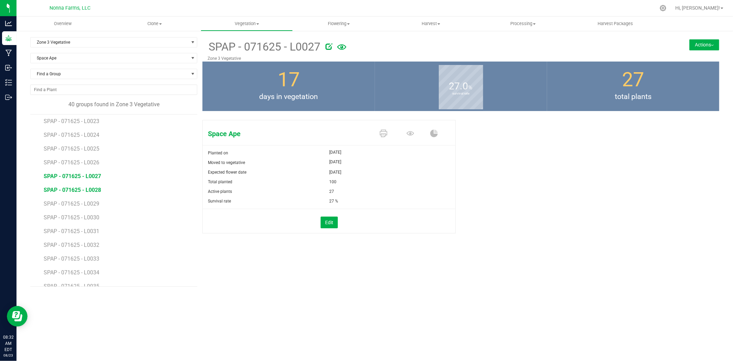
click at [90, 193] on span "SPAP - 071625 - L0028" at bounding box center [72, 190] width 57 height 7
click at [383, 135] on icon at bounding box center [384, 134] width 8 height 8
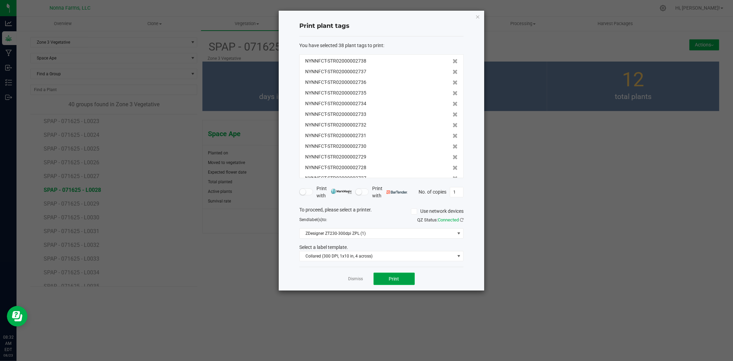
click at [398, 278] on span "Print" at bounding box center [394, 279] width 10 height 6
click at [357, 278] on link "Dismiss" at bounding box center [356, 279] width 15 height 6
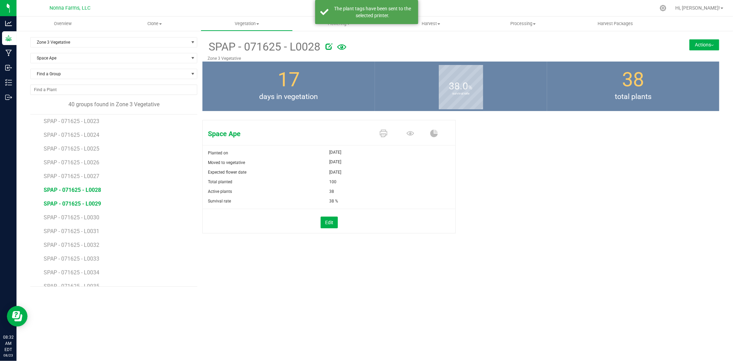
click at [91, 204] on span "SPAP - 071625 - L0029" at bounding box center [72, 203] width 57 height 7
click at [384, 133] on icon at bounding box center [384, 134] width 8 height 8
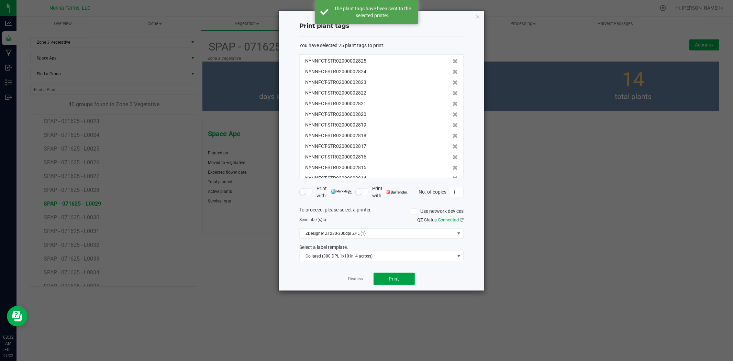
click at [401, 279] on button "Print" at bounding box center [394, 279] width 41 height 12
click at [351, 278] on link "Dismiss" at bounding box center [356, 279] width 15 height 6
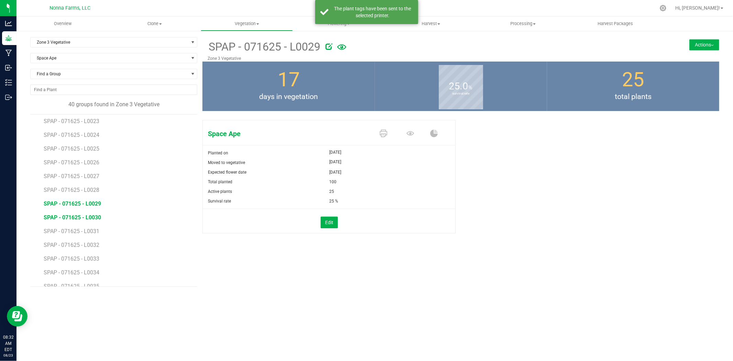
click at [85, 217] on span "SPAP - 071625 - L0030" at bounding box center [72, 217] width 57 height 7
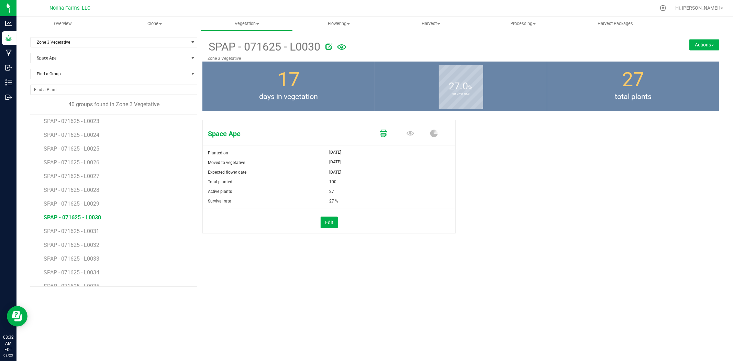
click at [384, 129] on link at bounding box center [384, 134] width 8 height 12
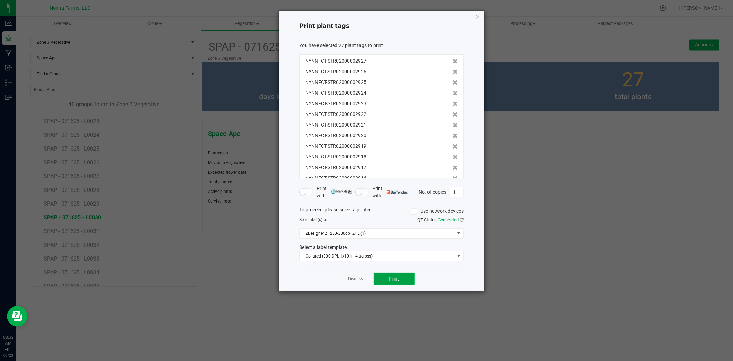
click at [401, 276] on button "Print" at bounding box center [394, 279] width 41 height 12
click at [354, 279] on link "Dismiss" at bounding box center [356, 279] width 15 height 6
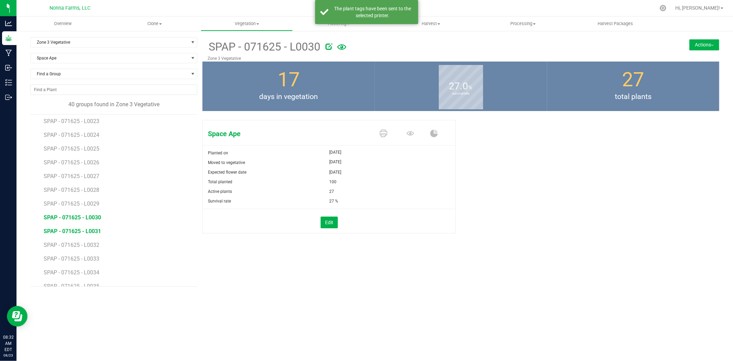
click at [87, 231] on span "SPAP - 071625 - L0031" at bounding box center [72, 231] width 57 height 7
click at [384, 136] on icon at bounding box center [384, 134] width 8 height 8
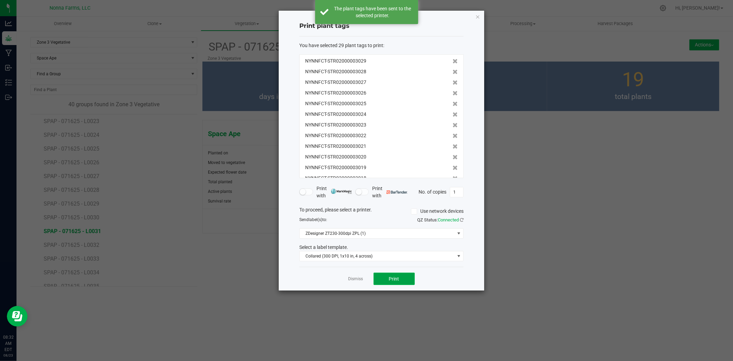
click at [397, 281] on span "Print" at bounding box center [394, 279] width 10 height 6
click at [356, 281] on link "Dismiss" at bounding box center [356, 279] width 15 height 6
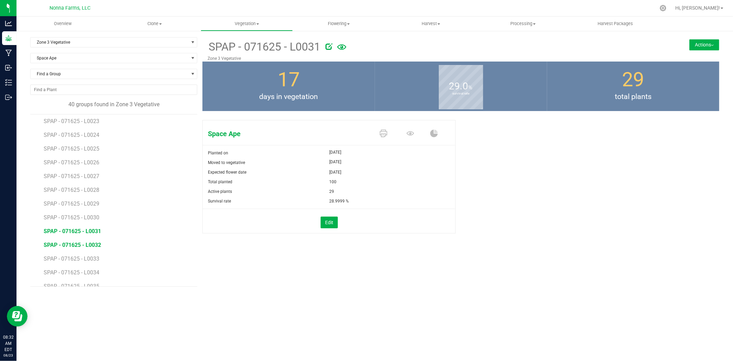
click at [84, 243] on span "SPAP - 071625 - L0032" at bounding box center [72, 245] width 57 height 7
click at [384, 133] on icon at bounding box center [384, 134] width 8 height 8
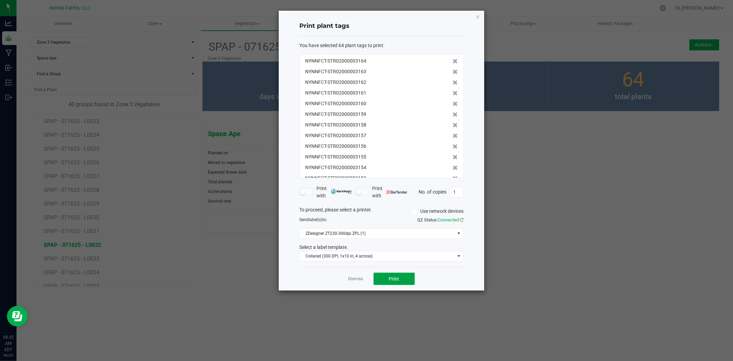
click at [385, 276] on button "Print" at bounding box center [394, 279] width 41 height 12
click at [356, 278] on link "Dismiss" at bounding box center [356, 279] width 15 height 6
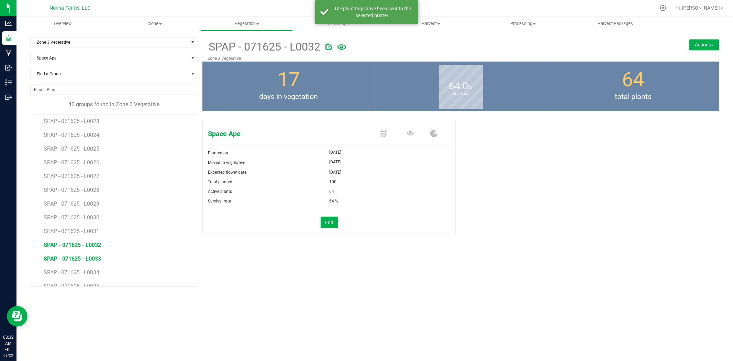
click at [71, 259] on span "SPAP - 071625 - L0033" at bounding box center [72, 258] width 57 height 7
click at [381, 135] on icon at bounding box center [384, 134] width 8 height 8
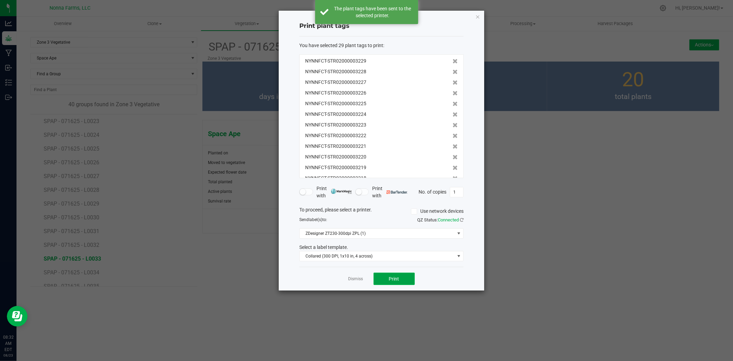
click at [387, 276] on button "Print" at bounding box center [394, 279] width 41 height 12
click at [351, 276] on link "Dismiss" at bounding box center [356, 279] width 15 height 6
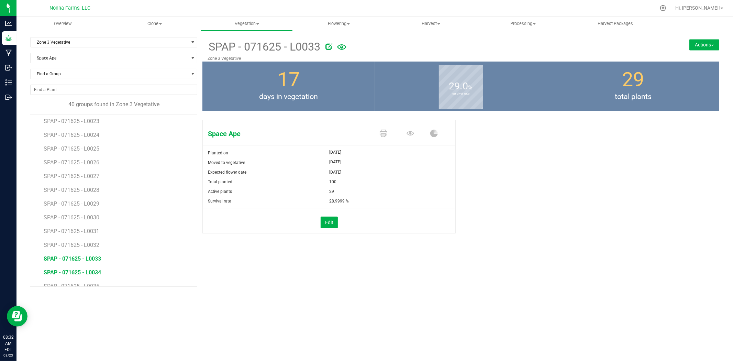
click at [89, 272] on span "SPAP - 071625 - L0034" at bounding box center [72, 272] width 57 height 7
click at [386, 135] on icon at bounding box center [384, 134] width 8 height 8
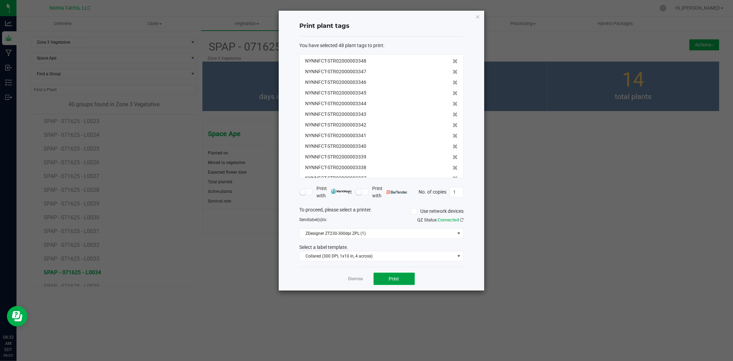
click at [390, 283] on button "Print" at bounding box center [394, 279] width 41 height 12
click at [353, 274] on div "Dismiss Print" at bounding box center [381, 279] width 164 height 24
click at [355, 279] on link "Dismiss" at bounding box center [356, 279] width 15 height 6
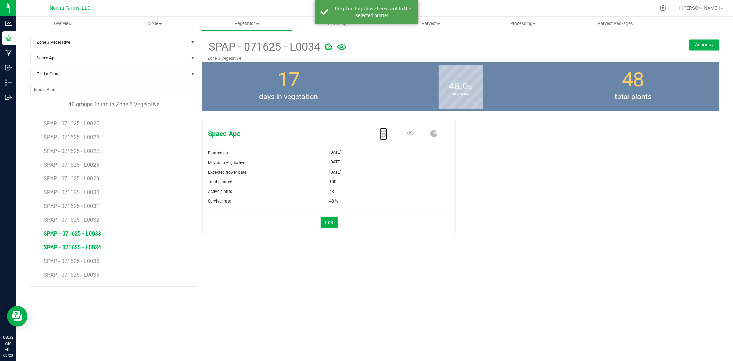
scroll to position [344, 0]
click at [89, 243] on li "SPAP - 071625 - L0035" at bounding box center [118, 245] width 149 height 14
click at [91, 248] on span "SPAP - 071625 - L0035" at bounding box center [72, 247] width 57 height 7
click at [380, 132] on icon at bounding box center [384, 134] width 8 height 8
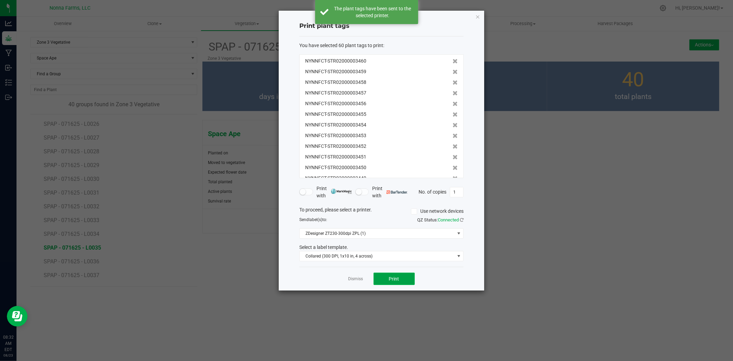
click at [398, 275] on button "Print" at bounding box center [394, 279] width 41 height 12
click at [352, 278] on link "Dismiss" at bounding box center [356, 279] width 15 height 6
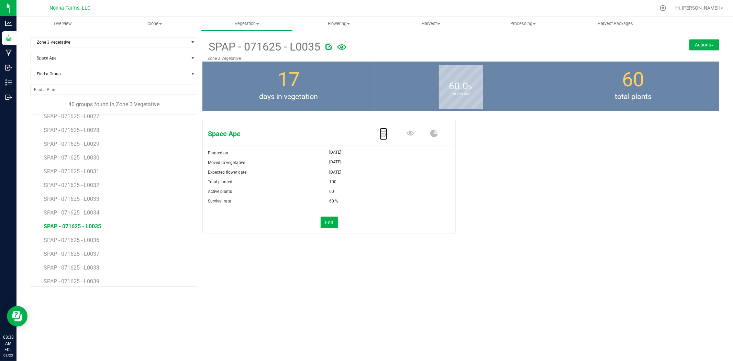
scroll to position [383, 0]
click at [89, 222] on span "SPAP - 071625 - L0036" at bounding box center [72, 222] width 57 height 7
click at [385, 133] on icon at bounding box center [384, 134] width 8 height 8
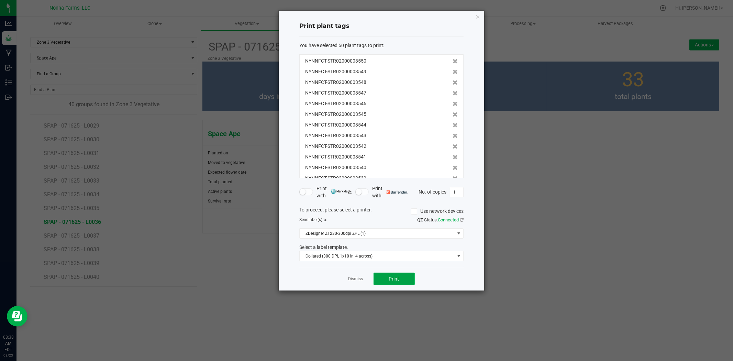
click at [392, 280] on span "Print" at bounding box center [394, 279] width 10 height 6
click at [352, 277] on link "Dismiss" at bounding box center [356, 279] width 15 height 6
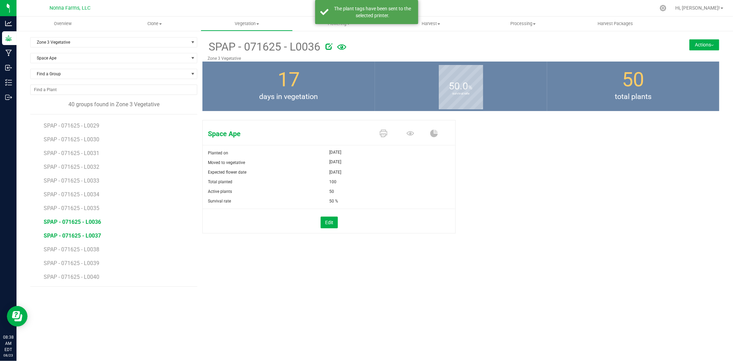
click at [86, 232] on span "SPAP - 071625 - L0037" at bounding box center [72, 235] width 57 height 7
click at [383, 133] on icon at bounding box center [384, 134] width 8 height 8
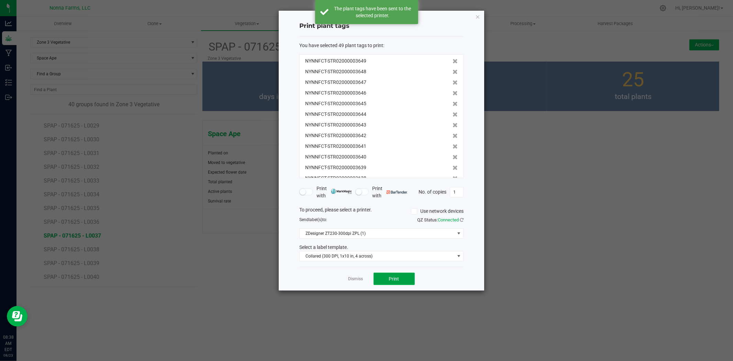
click at [391, 273] on button "Print" at bounding box center [394, 279] width 41 height 12
click at [352, 278] on link "Dismiss" at bounding box center [356, 279] width 15 height 6
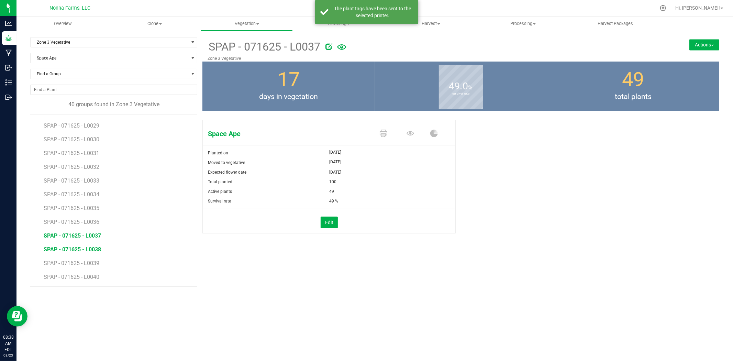
click at [95, 249] on span "SPAP - 071625 - L0038" at bounding box center [72, 249] width 57 height 7
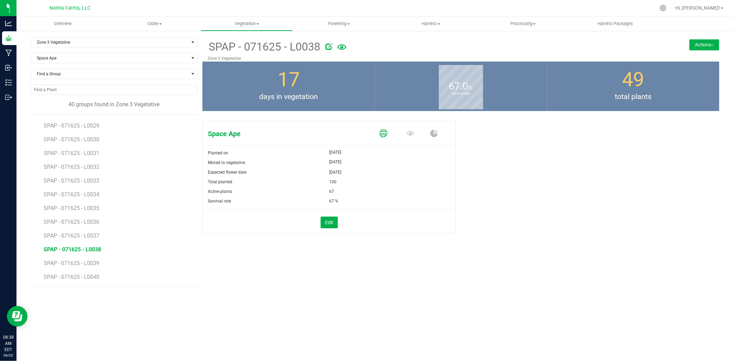
click at [384, 133] on icon at bounding box center [384, 134] width 8 height 8
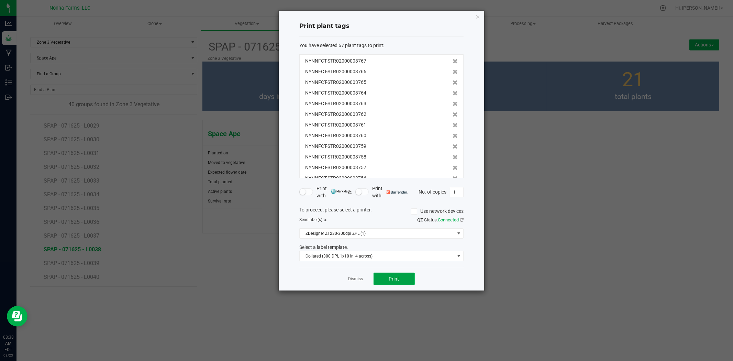
click at [395, 275] on button "Print" at bounding box center [394, 279] width 41 height 12
click at [352, 278] on link "Dismiss" at bounding box center [356, 279] width 15 height 6
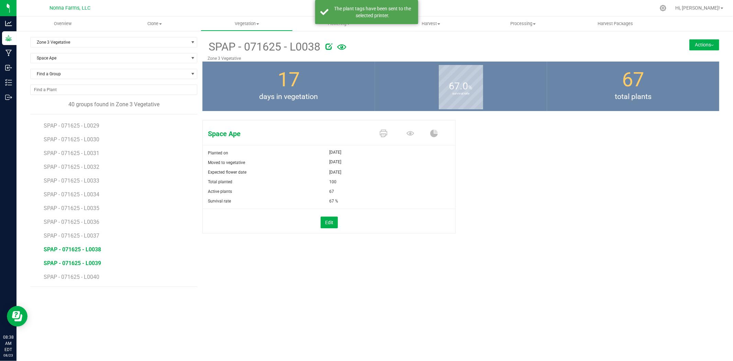
click at [91, 265] on span "SPAP - 071625 - L0039" at bounding box center [72, 263] width 57 height 7
click at [385, 134] on icon at bounding box center [384, 134] width 8 height 8
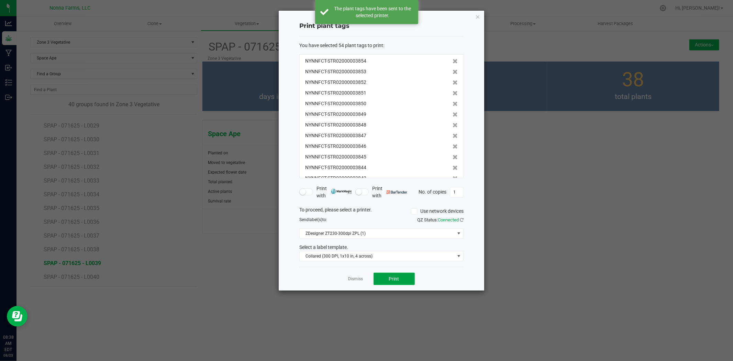
click at [396, 282] on button "Print" at bounding box center [394, 279] width 41 height 12
click at [352, 278] on link "Dismiss" at bounding box center [356, 279] width 15 height 6
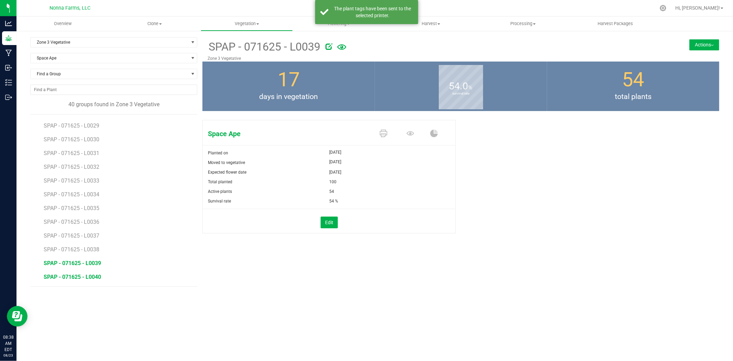
click at [88, 277] on span "SPAP - 071625 - L0040" at bounding box center [72, 277] width 57 height 7
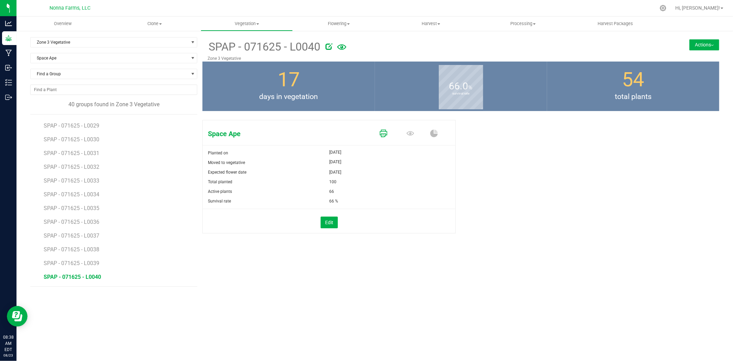
click at [382, 131] on icon at bounding box center [384, 134] width 8 height 8
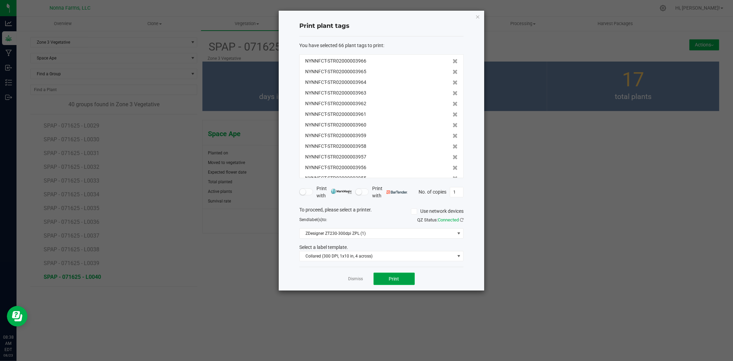
click at [387, 281] on button "Print" at bounding box center [394, 279] width 41 height 12
click at [353, 279] on link "Dismiss" at bounding box center [356, 279] width 15 height 6
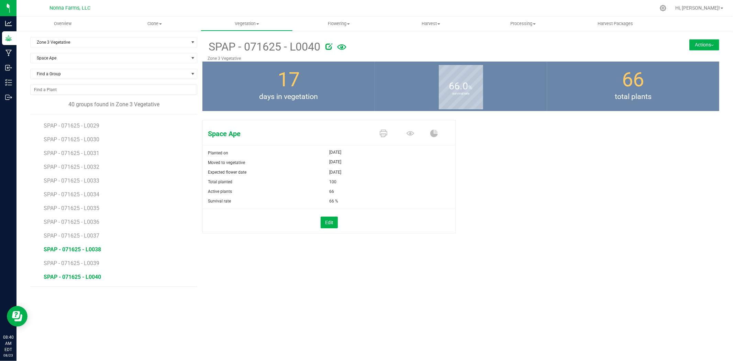
click at [85, 252] on span "SPAP - 071625 - L0038" at bounding box center [72, 249] width 57 height 7
click at [385, 133] on icon at bounding box center [384, 134] width 8 height 8
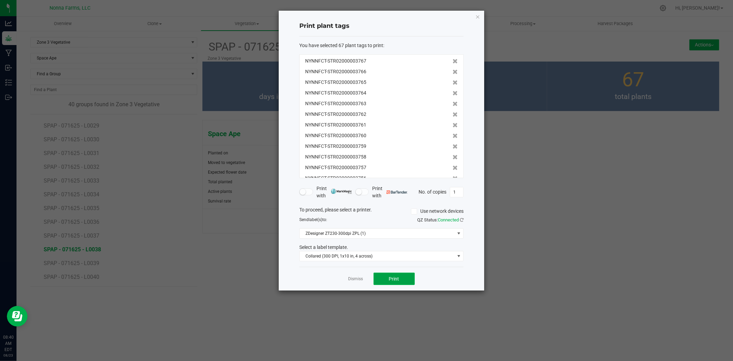
click at [391, 275] on button "Print" at bounding box center [394, 279] width 41 height 12
click at [352, 278] on link "Dismiss" at bounding box center [356, 279] width 15 height 6
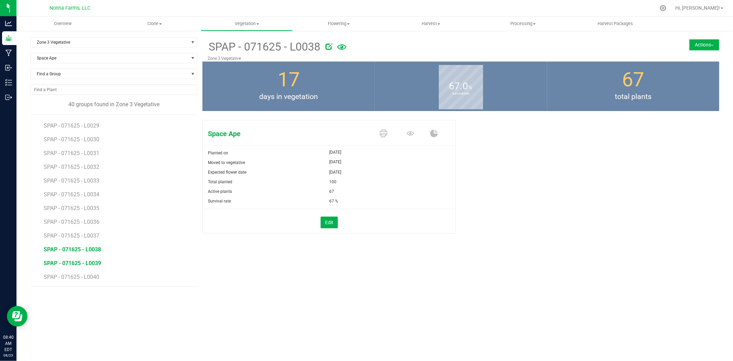
click at [83, 263] on span "SPAP - 071625 - L0039" at bounding box center [72, 263] width 57 height 7
click at [382, 131] on icon at bounding box center [384, 134] width 8 height 8
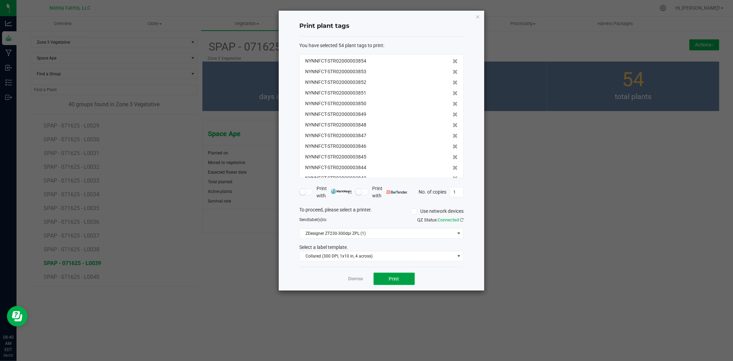
click at [401, 279] on button "Print" at bounding box center [394, 279] width 41 height 12
click at [353, 278] on link "Dismiss" at bounding box center [356, 279] width 15 height 6
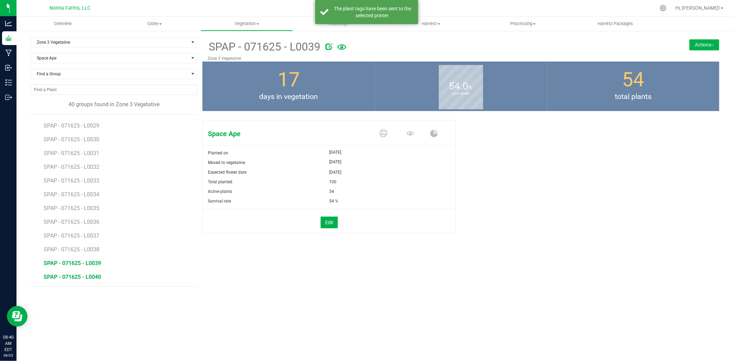
click at [85, 277] on span "SPAP - 071625 - L0040" at bounding box center [72, 277] width 57 height 7
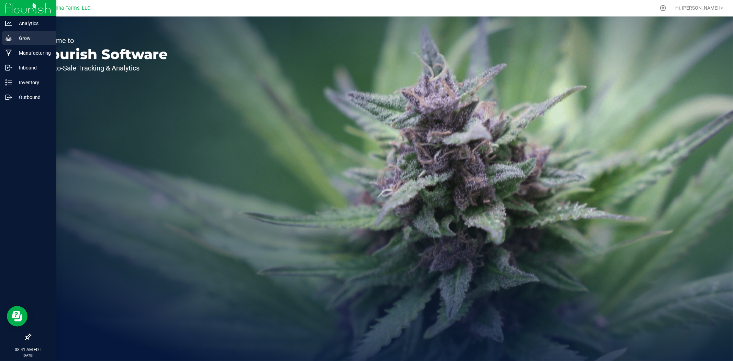
click at [23, 41] on p "Grow" at bounding box center [32, 38] width 41 height 8
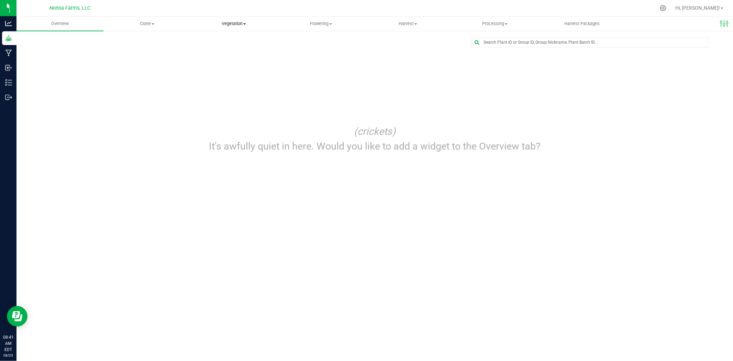
click at [232, 28] on uib-tab-heading "Vegetation Veg groups Veg plants Mother groups Mother plants Apply to plants" at bounding box center [234, 24] width 86 height 14
click at [211, 41] on span "Veg groups" at bounding box center [212, 42] width 44 height 6
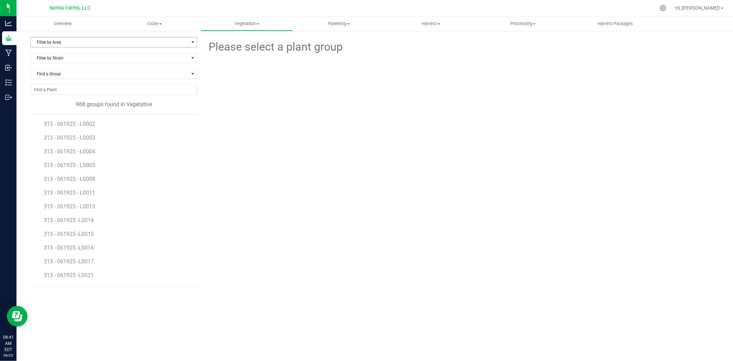
click at [80, 44] on span "Filter by Area" at bounding box center [110, 42] width 158 height 10
click at [62, 116] on li "Zone 3 Vegetative" at bounding box center [114, 115] width 166 height 10
click at [64, 62] on span "Filter by Strain" at bounding box center [110, 58] width 158 height 10
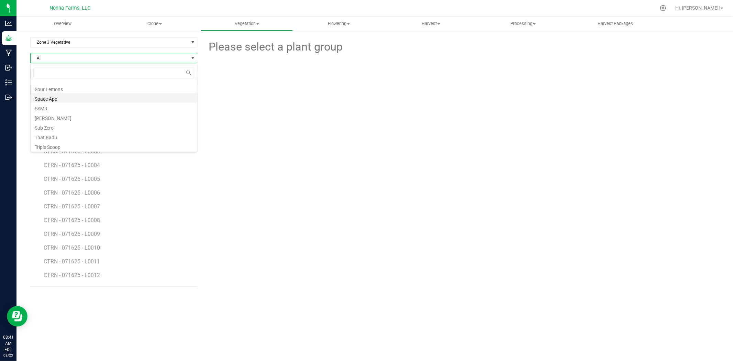
click at [55, 100] on li "Space Ape" at bounding box center [114, 98] width 166 height 10
click at [94, 251] on span "SPAP - 071625 - L0038" at bounding box center [72, 249] width 57 height 7
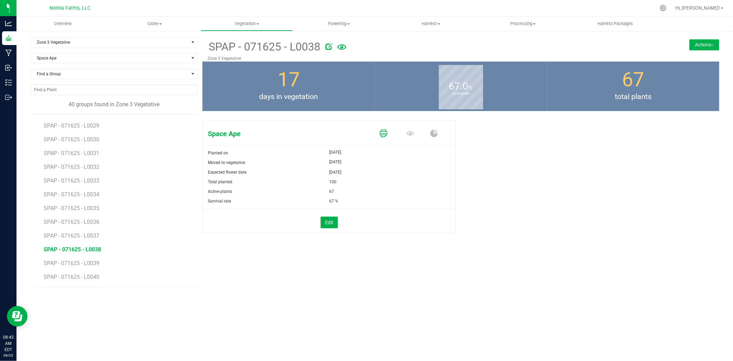
click at [384, 131] on icon at bounding box center [384, 134] width 8 height 8
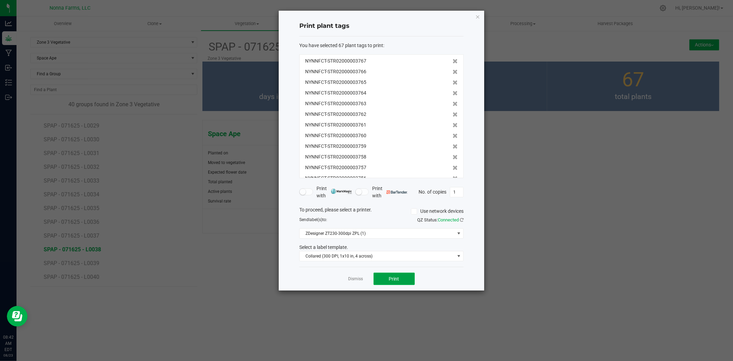
click at [389, 278] on span "Print" at bounding box center [394, 279] width 10 height 6
click at [370, 232] on span "ZDesigner ZT230-300dpi ZPL (1)" at bounding box center [377, 234] width 155 height 10
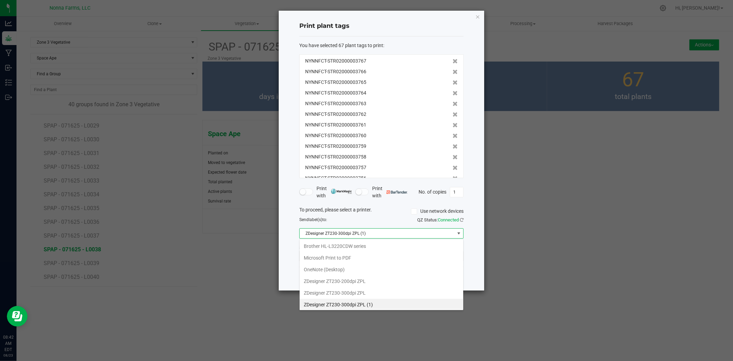
scroll to position [10, 164]
click at [364, 305] on \(1\) "ZDesigner ZT230-300dpi ZPL (1)" at bounding box center [382, 303] width 164 height 12
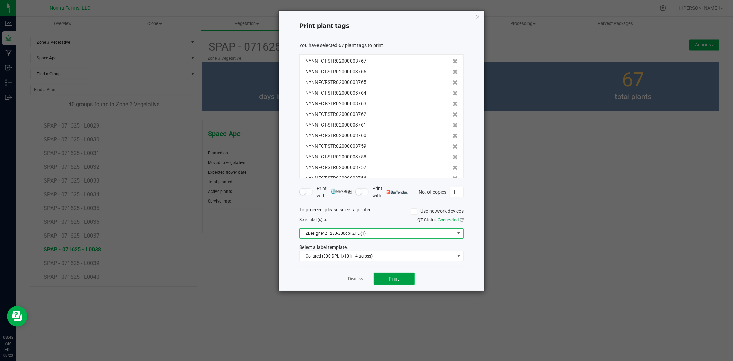
click at [403, 282] on button "Print" at bounding box center [394, 279] width 41 height 12
click at [382, 232] on span "ZDesigner ZT230-300dpi ZPL (1)" at bounding box center [377, 234] width 155 height 10
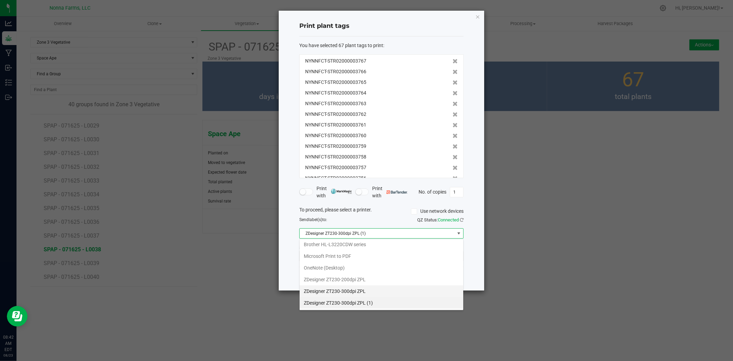
click at [367, 291] on ZPL "ZDesigner ZT230-300dpi ZPL" at bounding box center [382, 291] width 164 height 12
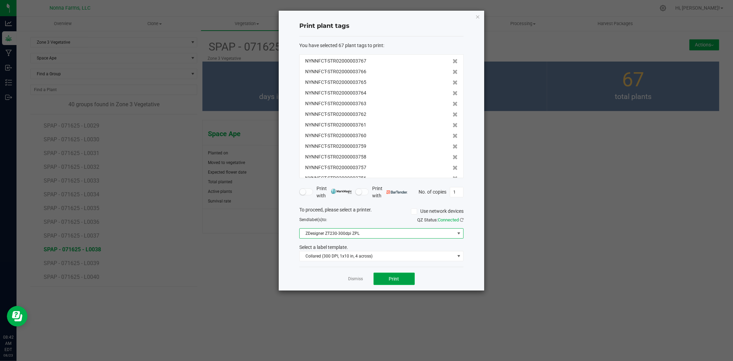
click at [399, 279] on button "Print" at bounding box center [394, 279] width 41 height 12
click at [393, 230] on span "ZDesigner ZT230-300dpi ZPL" at bounding box center [377, 234] width 155 height 10
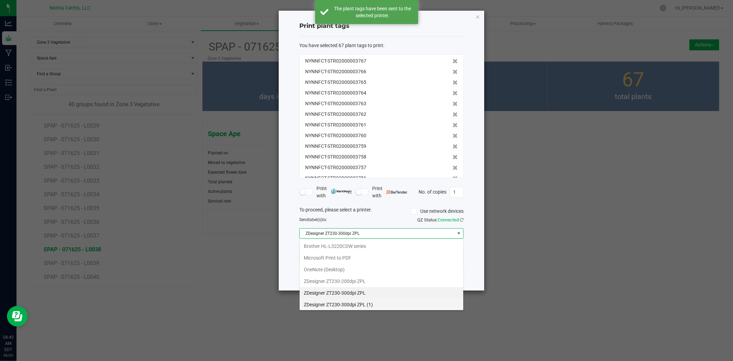
click at [367, 307] on \(1\) "ZDesigner ZT230-300dpi ZPL (1)" at bounding box center [382, 305] width 164 height 12
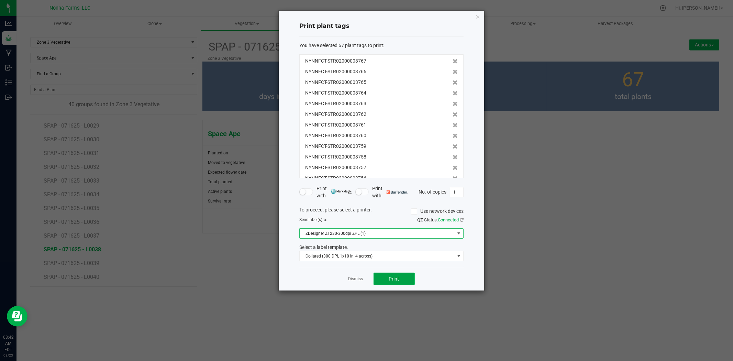
click at [394, 276] on span "Print" at bounding box center [394, 279] width 10 height 6
click at [352, 277] on link "Dismiss" at bounding box center [356, 279] width 15 height 6
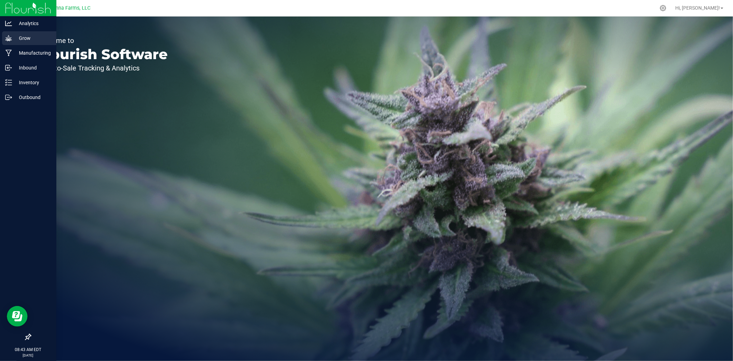
click at [23, 40] on p "Grow" at bounding box center [32, 38] width 41 height 8
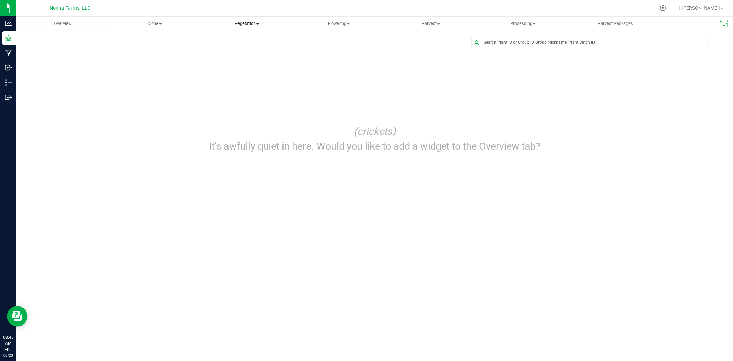
click at [251, 22] on span "Vegetation" at bounding box center [246, 24] width 91 height 6
click at [232, 44] on span "Veg groups" at bounding box center [223, 42] width 44 height 6
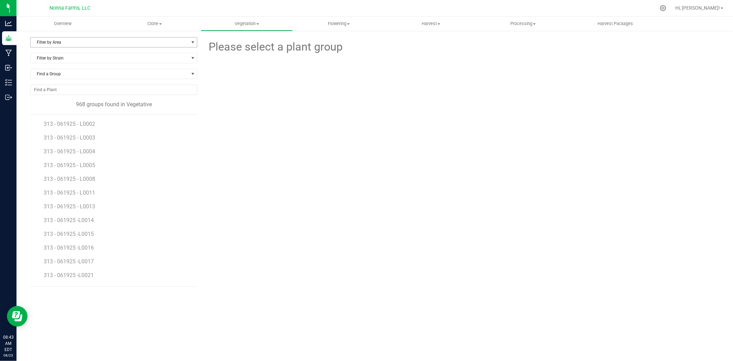
click at [69, 39] on span "Filter by Area" at bounding box center [110, 42] width 158 height 10
click at [66, 114] on li "Zone 3 Vegetative" at bounding box center [114, 115] width 166 height 10
click at [80, 62] on span "Filter by Strain" at bounding box center [110, 58] width 158 height 10
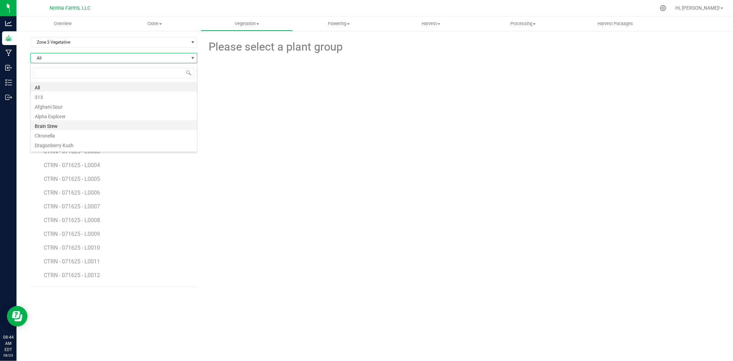
scroll to position [181, 0]
click at [57, 100] on li "Space Ape" at bounding box center [114, 98] width 166 height 10
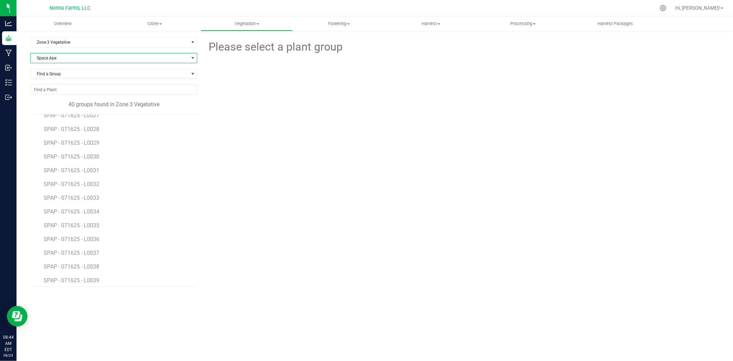
scroll to position [383, 0]
click at [92, 248] on span "SPAP - 071625 - L0038" at bounding box center [72, 249] width 57 height 7
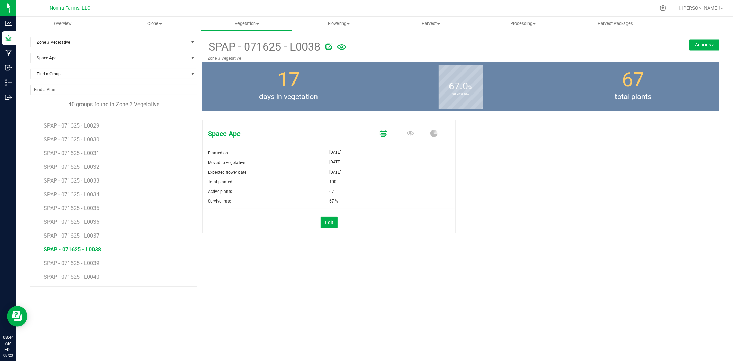
click at [383, 133] on icon at bounding box center [384, 134] width 8 height 8
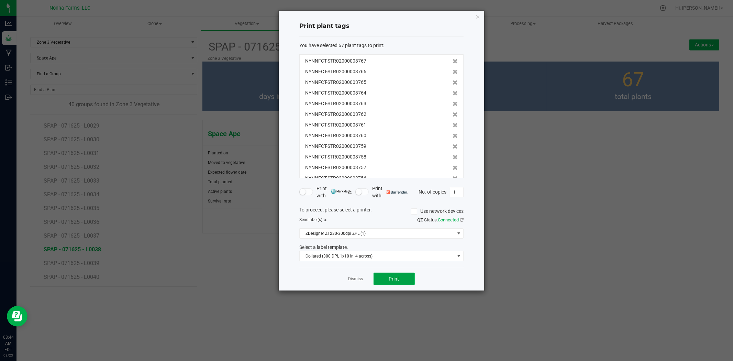
click at [389, 279] on span "Print" at bounding box center [394, 279] width 10 height 6
click at [352, 277] on link "Dismiss" at bounding box center [356, 279] width 15 height 6
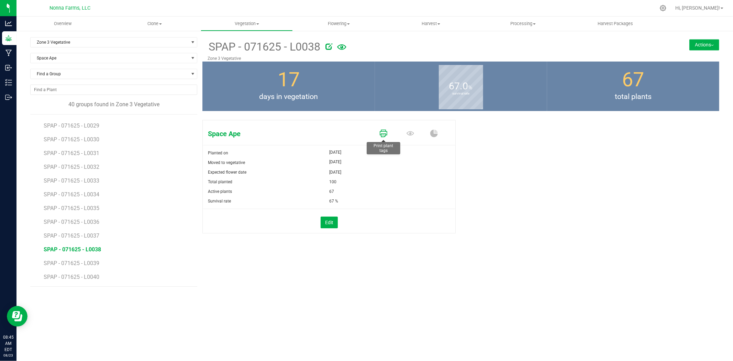
click at [383, 134] on icon at bounding box center [384, 134] width 8 height 8
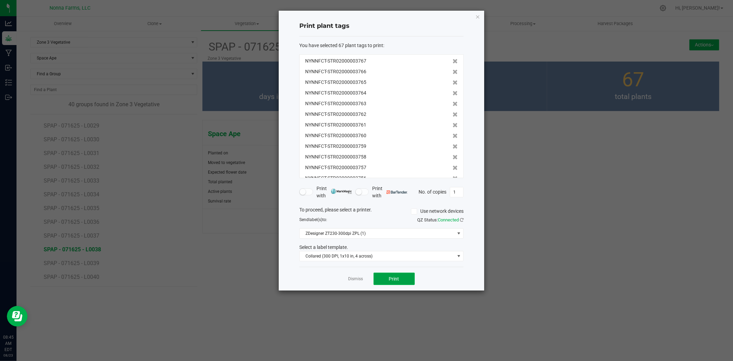
click at [394, 279] on span "Print" at bounding box center [394, 279] width 10 height 6
drag, startPoint x: 394, startPoint y: 279, endPoint x: 370, endPoint y: 294, distance: 28.8
click at [370, 294] on ngb-modal-window "Print plant tags You have selected 67 plant tags to print : NYNNFCT-STR02000003…" at bounding box center [369, 180] width 738 height 361
click at [352, 282] on link "Dismiss" at bounding box center [356, 279] width 15 height 6
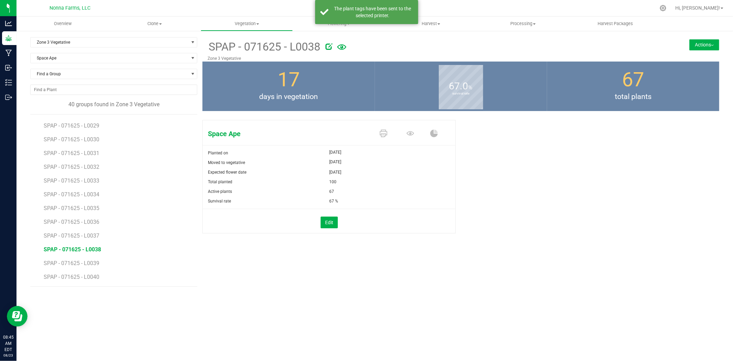
click at [88, 267] on li "SPAP - 071625 - L0039" at bounding box center [118, 261] width 149 height 14
click at [88, 264] on span "SPAP - 071625 - L0039" at bounding box center [72, 263] width 57 height 7
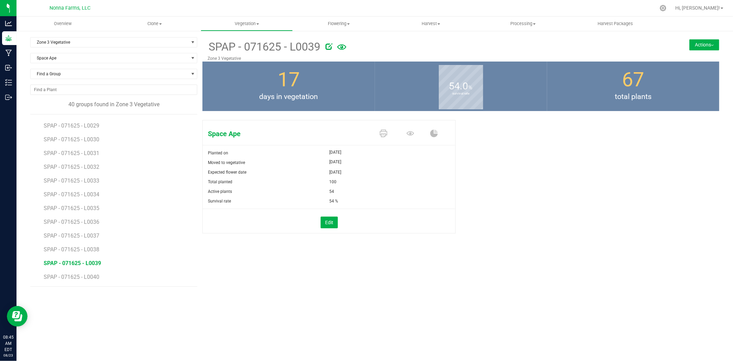
click at [375, 134] on span at bounding box center [385, 134] width 27 height 12
click at [385, 131] on icon at bounding box center [384, 134] width 8 height 8
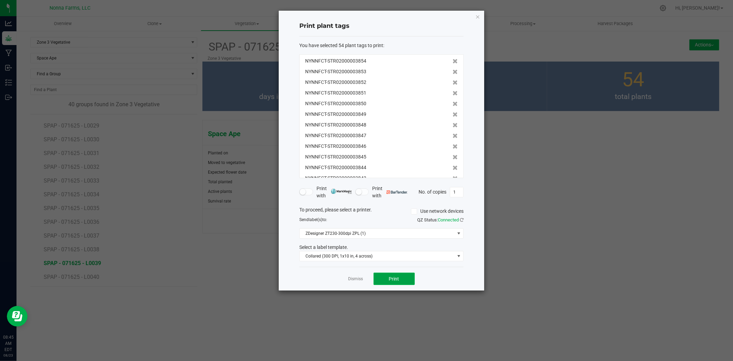
click at [396, 284] on button "Print" at bounding box center [394, 279] width 41 height 12
click at [359, 278] on link "Dismiss" at bounding box center [356, 279] width 15 height 6
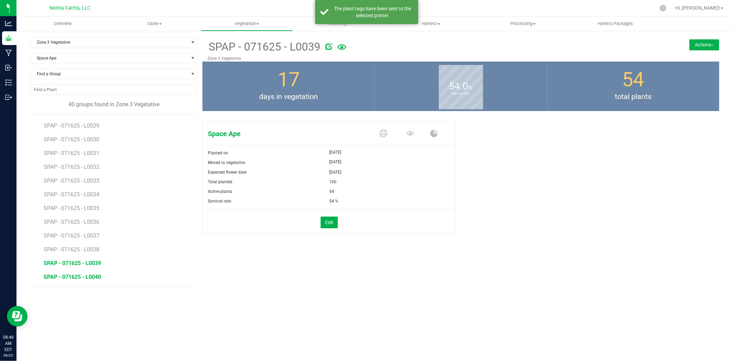
click at [83, 274] on span "SPAP - 071625 - L0040" at bounding box center [72, 277] width 57 height 7
click at [380, 133] on icon at bounding box center [384, 134] width 8 height 8
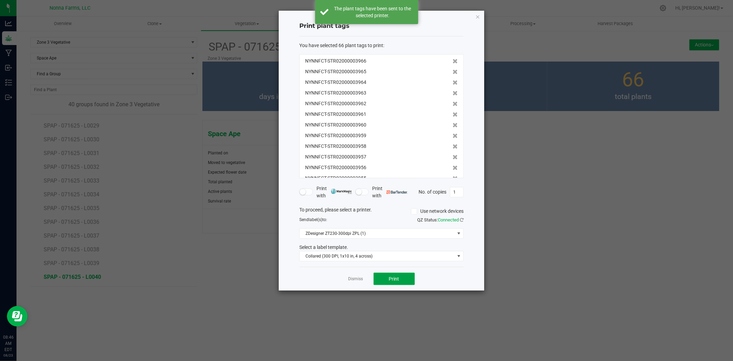
click at [387, 281] on button "Print" at bounding box center [394, 279] width 41 height 12
click at [354, 281] on link "Dismiss" at bounding box center [356, 279] width 15 height 6
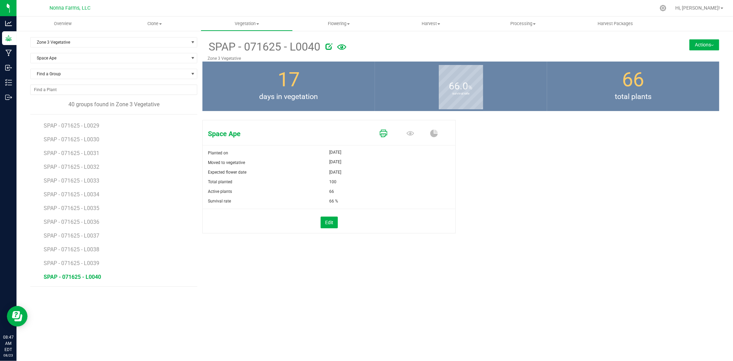
click at [383, 132] on icon at bounding box center [384, 134] width 8 height 8
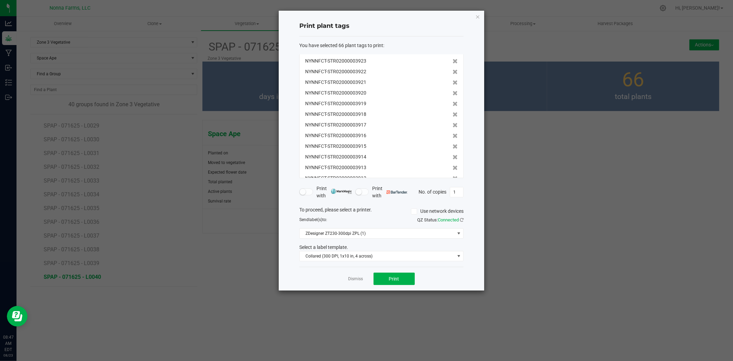
scroll to position [585, 0]
drag, startPoint x: 392, startPoint y: 274, endPoint x: 437, endPoint y: 283, distance: 45.4
click at [437, 283] on div "Dismiss Print" at bounding box center [381, 279] width 164 height 24
click at [394, 278] on span "Print" at bounding box center [394, 279] width 10 height 6
